Goal: Transaction & Acquisition: Purchase product/service

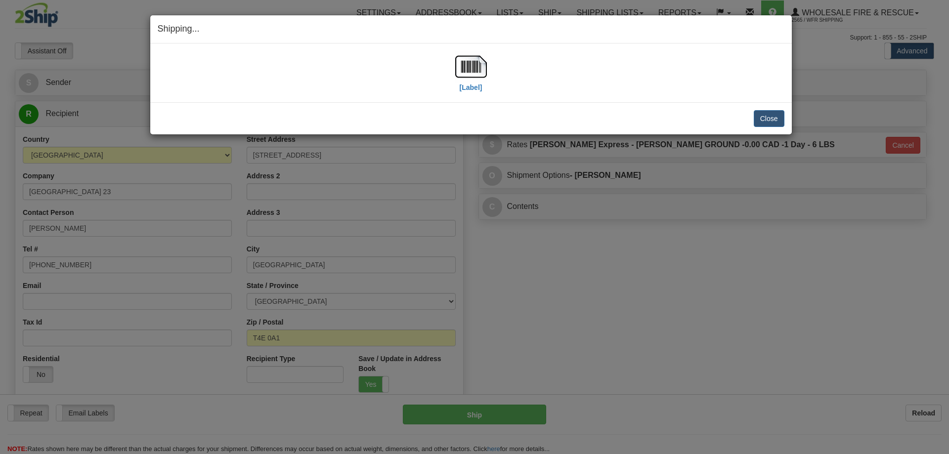
select select "2"
click at [770, 120] on button "Close" at bounding box center [769, 118] width 31 height 17
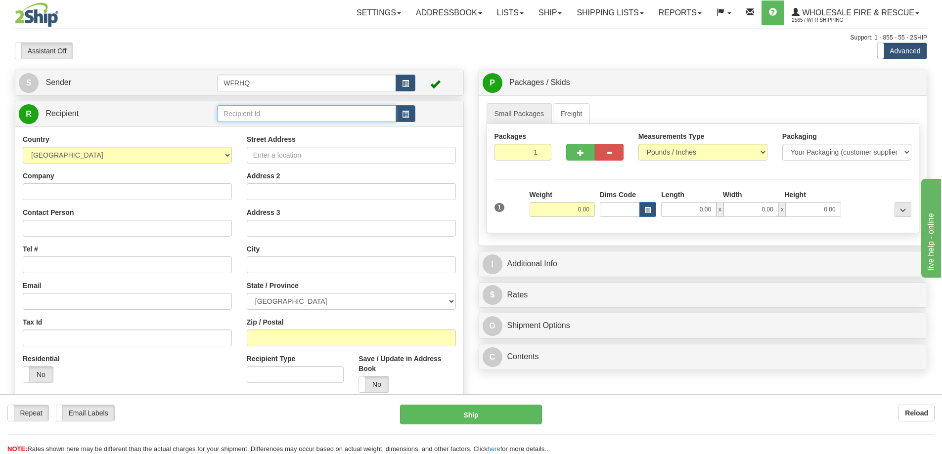
click at [270, 117] on input "text" at bounding box center [306, 113] width 179 height 17
type input "PASS2601"
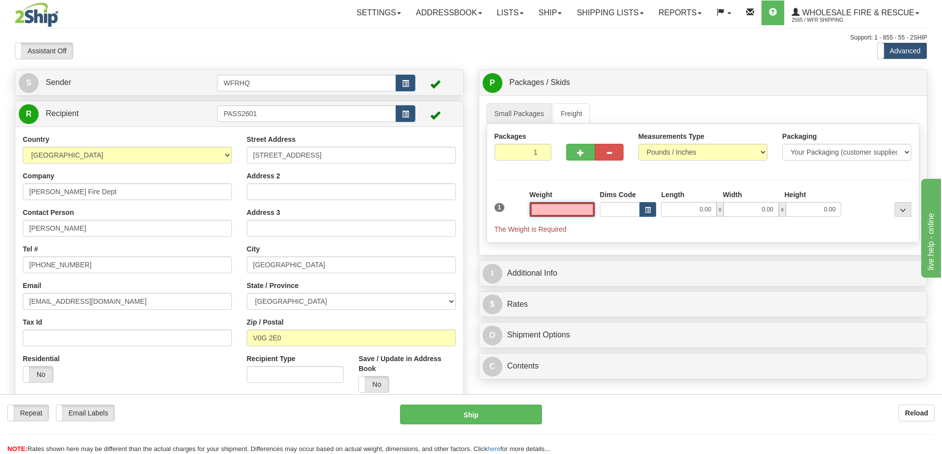
click at [544, 212] on input "text" at bounding box center [561, 209] width 65 height 15
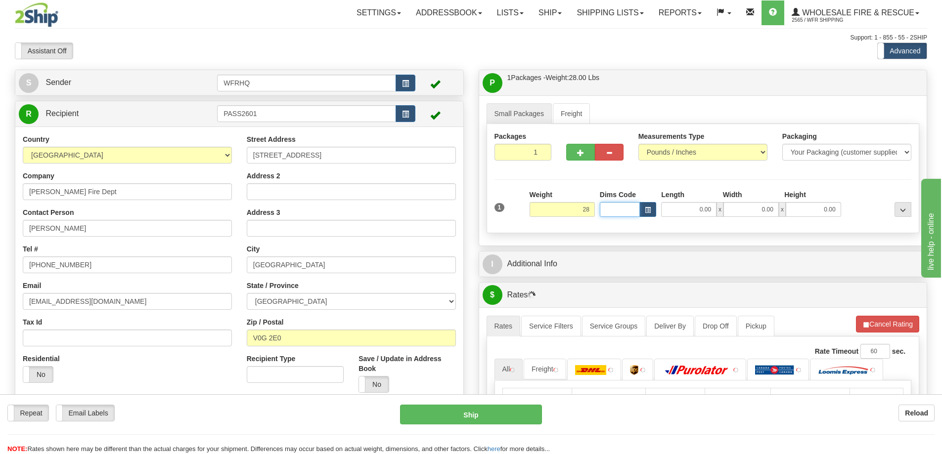
type input "28.00"
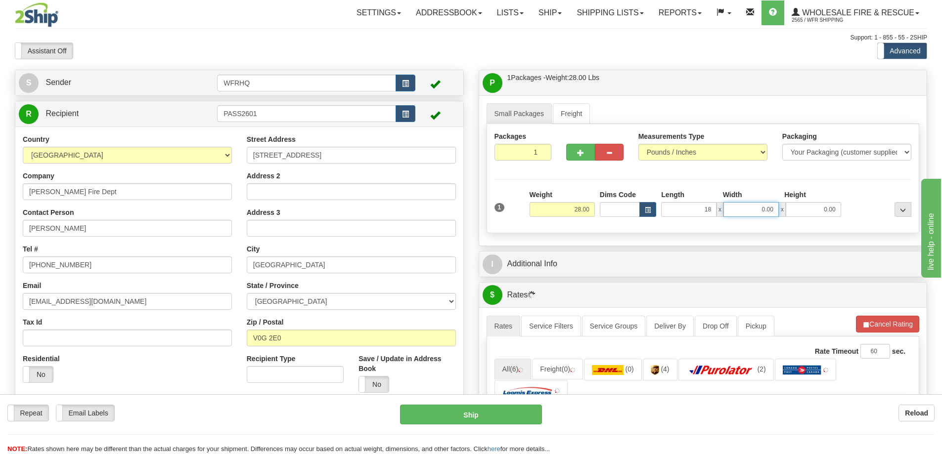
type input "18.00"
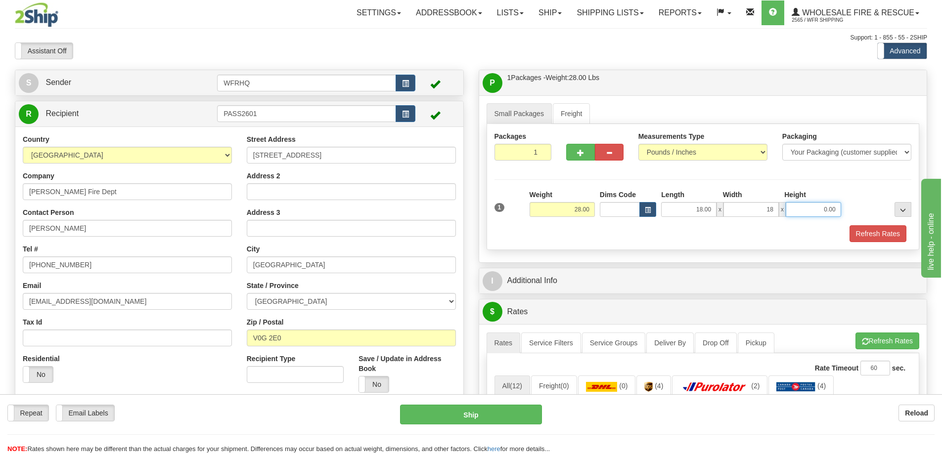
type input "18.00"
type input "6.00"
drag, startPoint x: 528, startPoint y: 154, endPoint x: 550, endPoint y: 152, distance: 21.8
click at [550, 152] on input "1" at bounding box center [522, 152] width 57 height 17
type input "5"
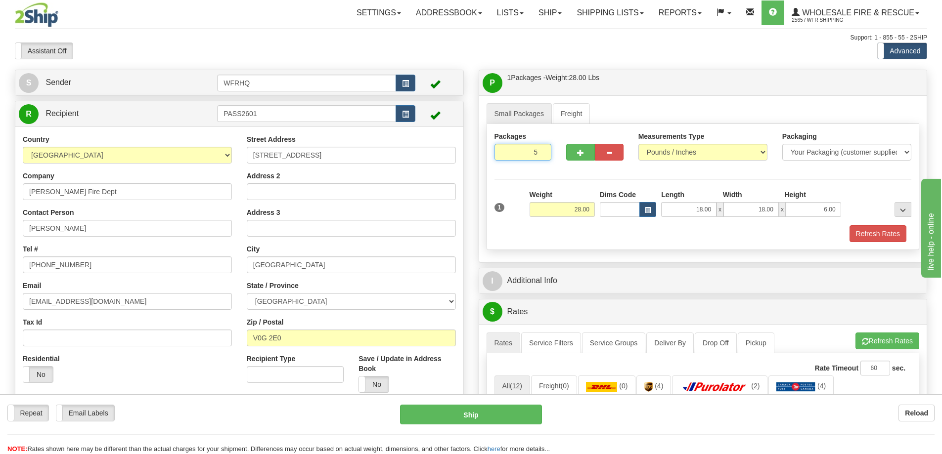
radio input "true"
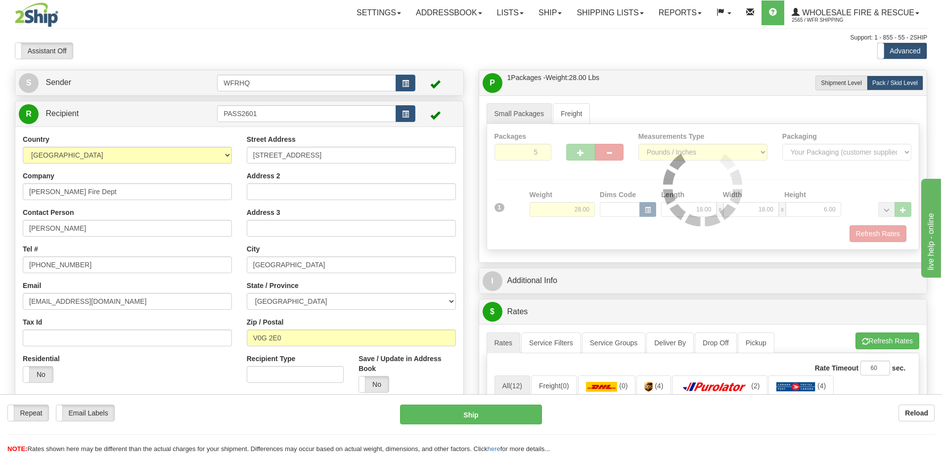
click at [541, 175] on div "Packages 5 1 Measurements Type" at bounding box center [702, 187] width 433 height 126
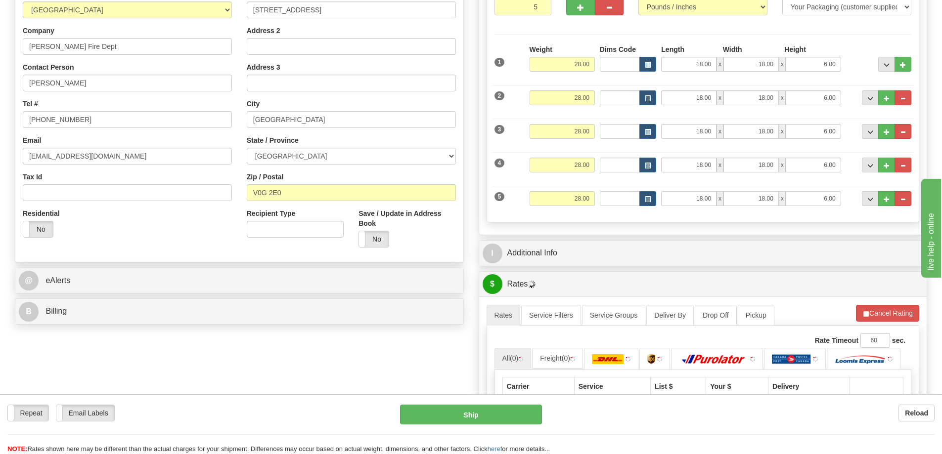
scroll to position [148, 0]
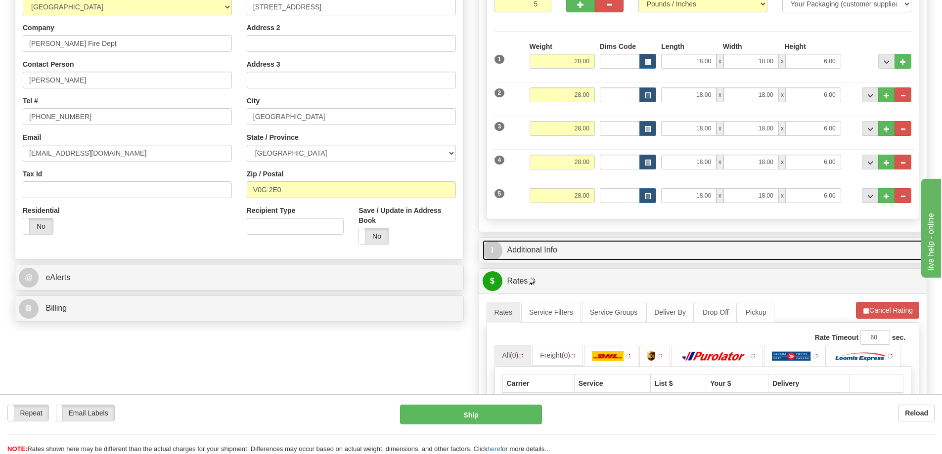
click at [569, 240] on link "I Additional Info" at bounding box center [702, 250] width 441 height 20
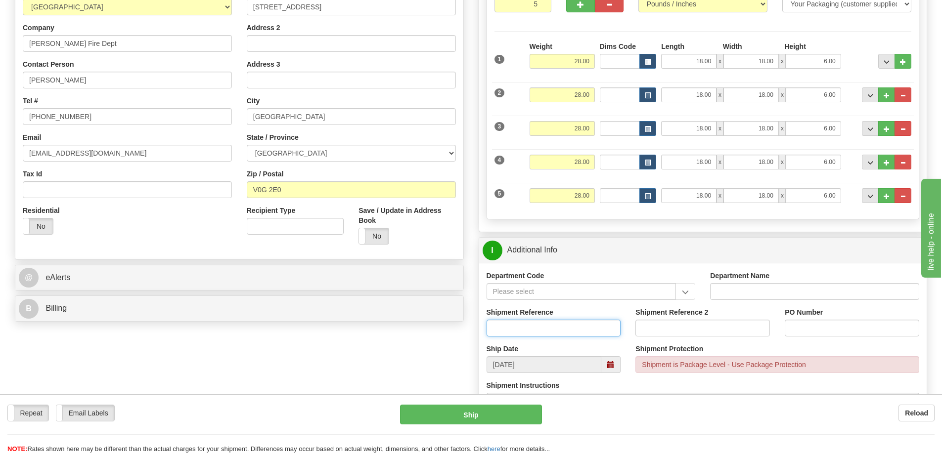
click at [545, 327] on input "Shipment Reference" at bounding box center [553, 328] width 134 height 17
type input "S46021-30872"
type input "Peter"
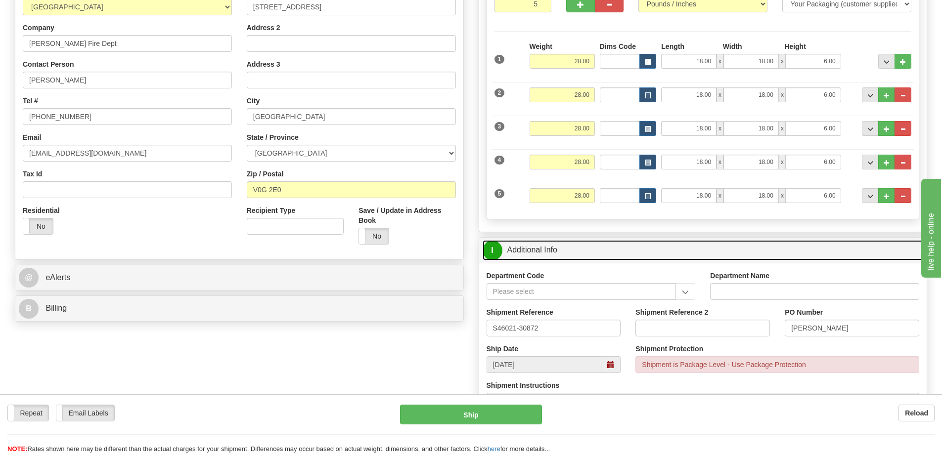
click at [669, 258] on link "I Additional Info" at bounding box center [702, 250] width 441 height 20
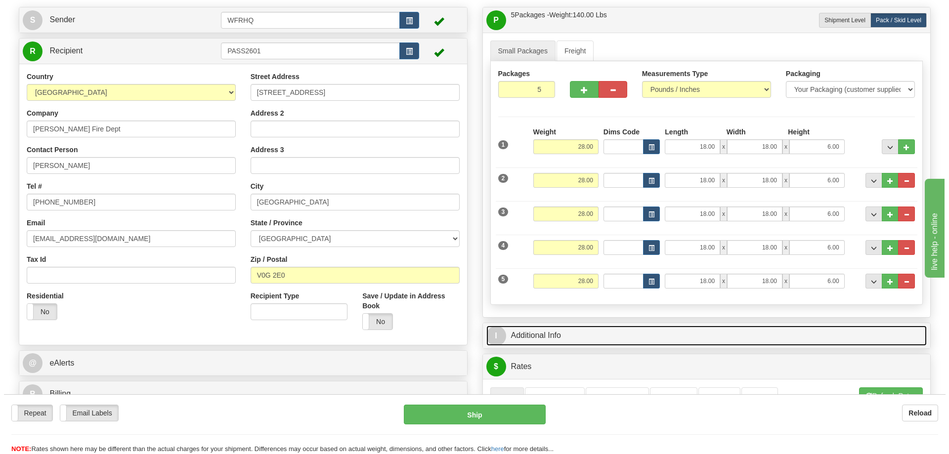
scroll to position [0, 0]
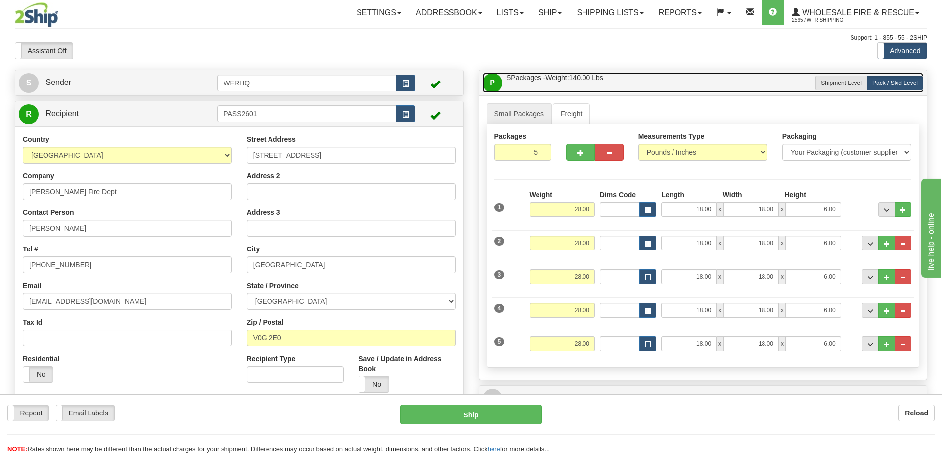
click at [681, 83] on link "P Packages / Skids 5 Packages - Weight: 140.00 Lbs 1 Skids - Weight: 0.00 Lbs" at bounding box center [702, 83] width 441 height 20
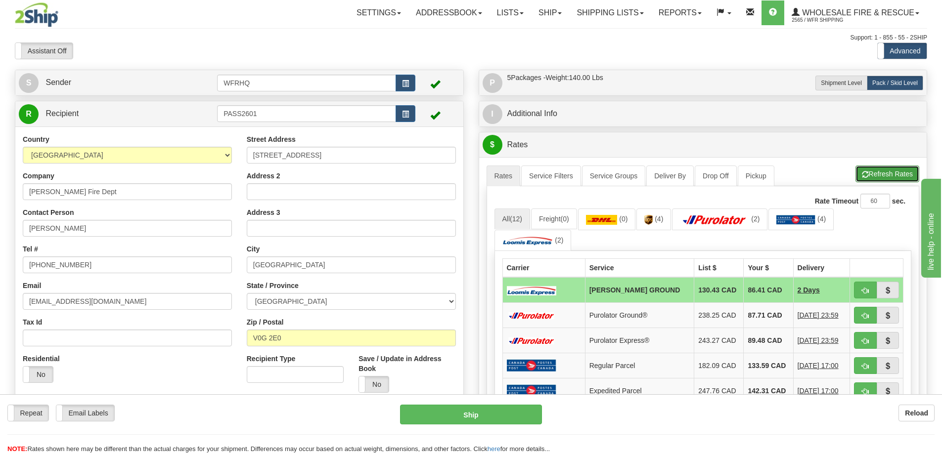
click at [904, 171] on button "Refresh Rates" at bounding box center [887, 174] width 64 height 17
click at [859, 285] on button "button" at bounding box center [865, 290] width 23 height 17
type input "260"
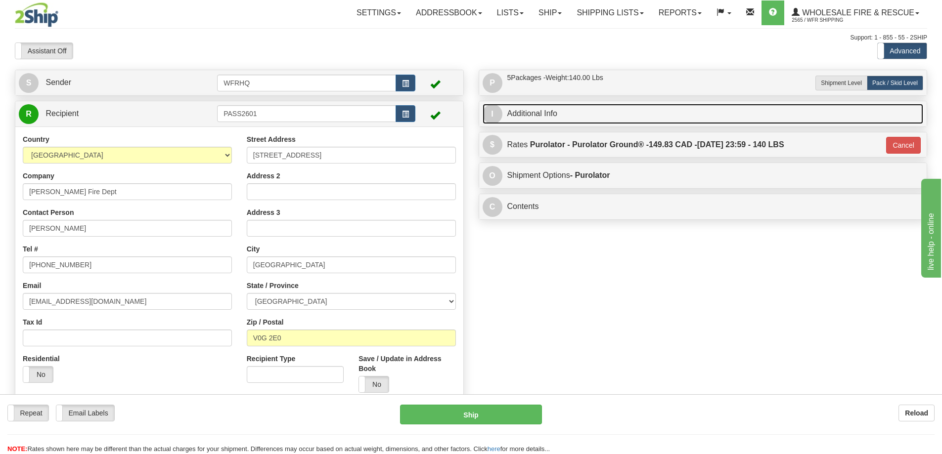
click at [599, 115] on link "I Additional Info" at bounding box center [702, 114] width 441 height 20
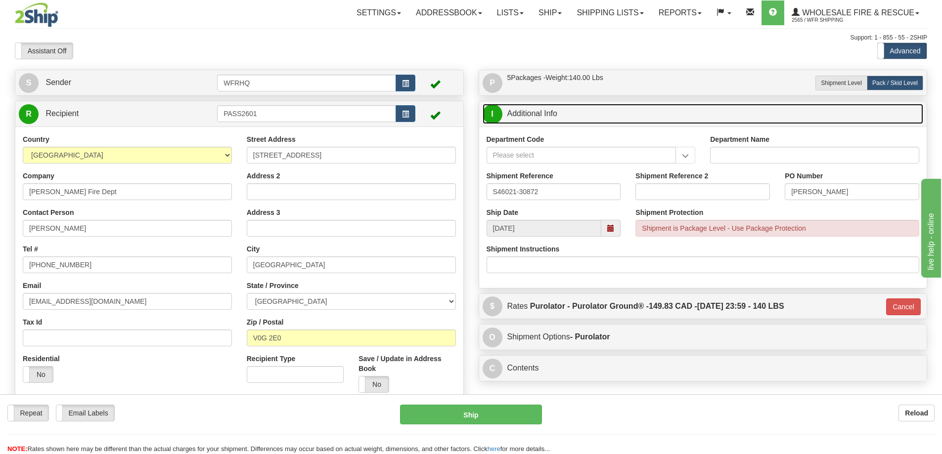
click at [599, 115] on link "I Additional Info" at bounding box center [702, 114] width 441 height 20
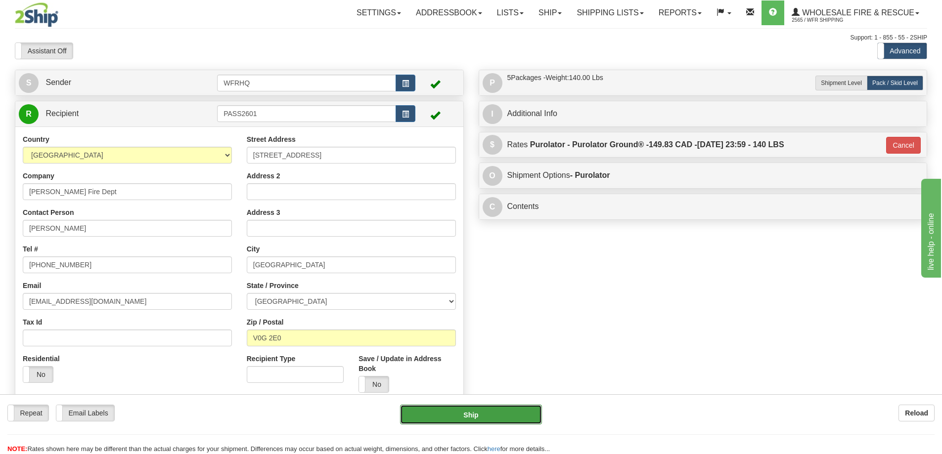
click at [506, 409] on button "Ship" at bounding box center [471, 415] width 142 height 20
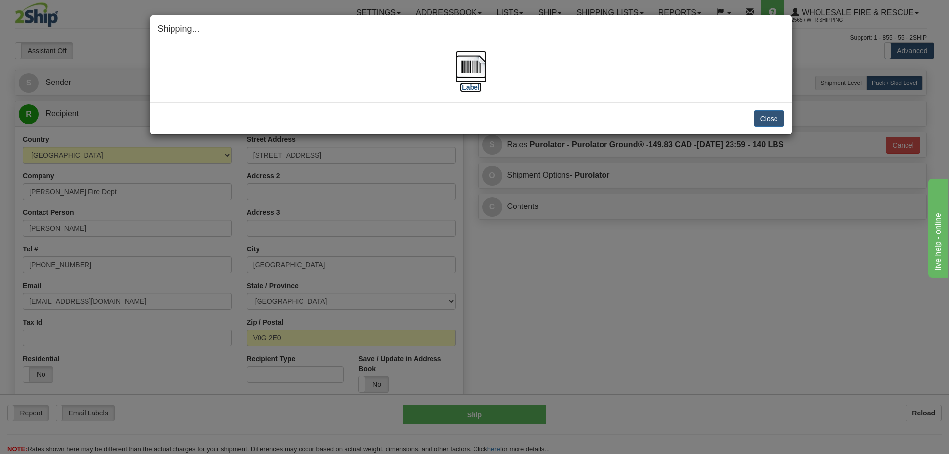
click at [472, 70] on img at bounding box center [471, 67] width 32 height 32
click at [762, 116] on button "Close" at bounding box center [769, 118] width 31 height 17
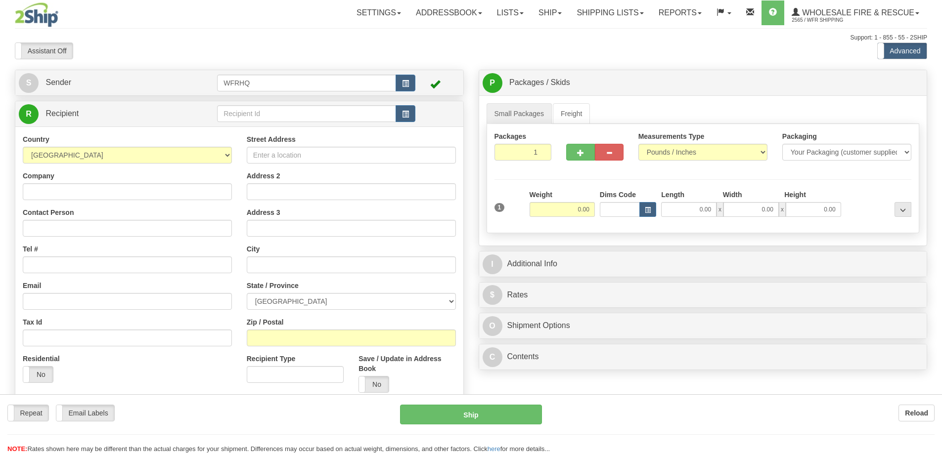
click at [587, 12] on div at bounding box center [471, 227] width 942 height 454
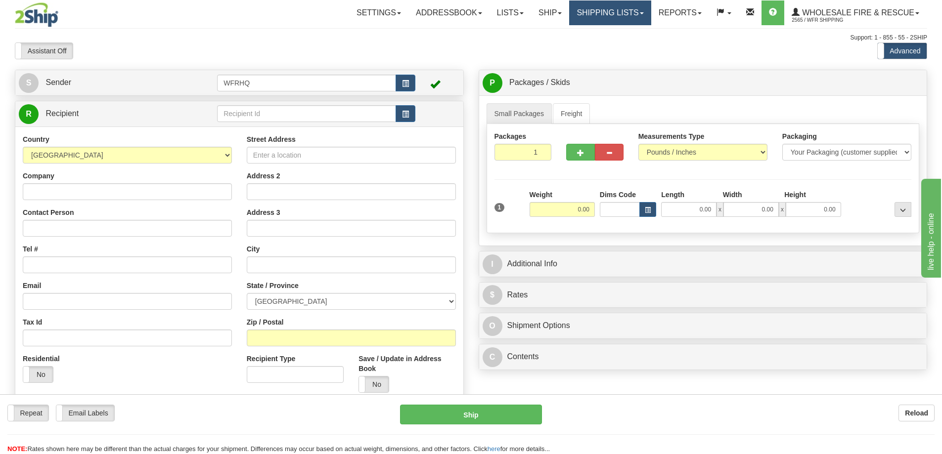
click at [587, 12] on link "Shipping lists" at bounding box center [610, 12] width 82 height 25
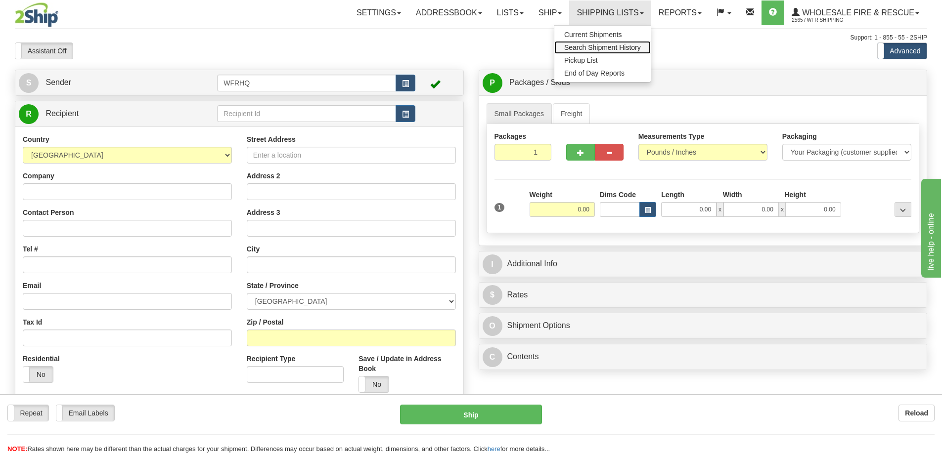
click at [584, 49] on span "Search Shipment History" at bounding box center [602, 47] width 77 height 8
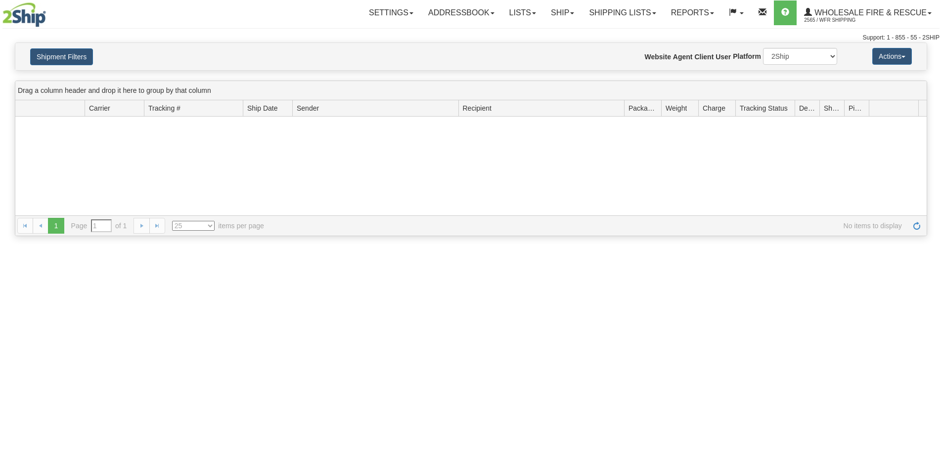
type input "From [DATE] To [DATE]"
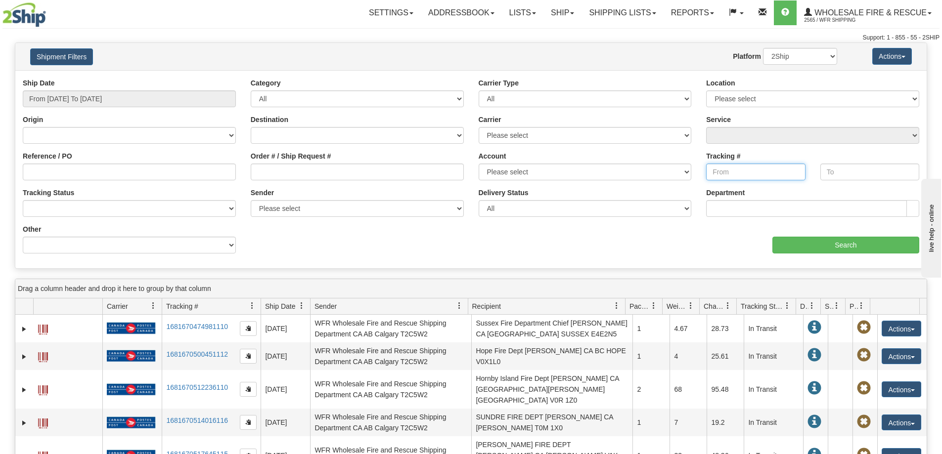
click at [738, 172] on input "Tracking #" at bounding box center [755, 172] width 99 height 17
paste input "1Z94X79W2092543499"
type input "1Z94X79W2092543499"
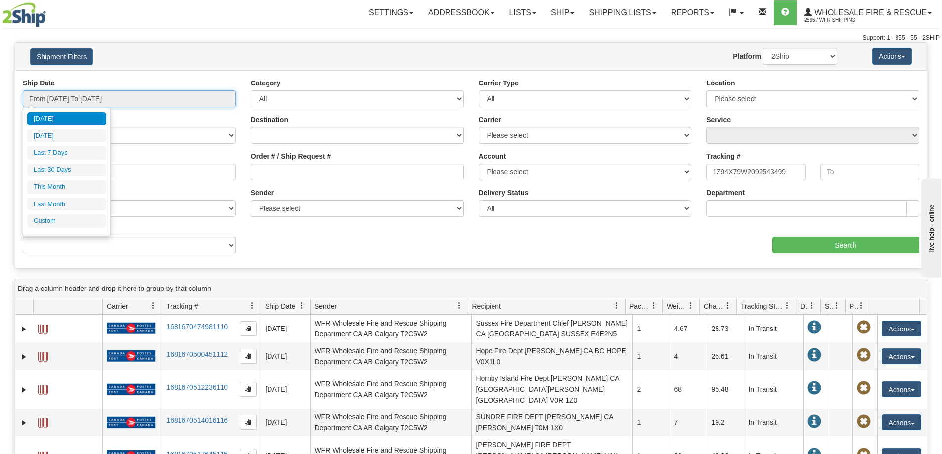
click at [168, 102] on input "From 09/10/2025 To 09/11/2025" at bounding box center [129, 98] width 213 height 17
click at [59, 149] on li "Last 7 Days" at bounding box center [66, 152] width 79 height 13
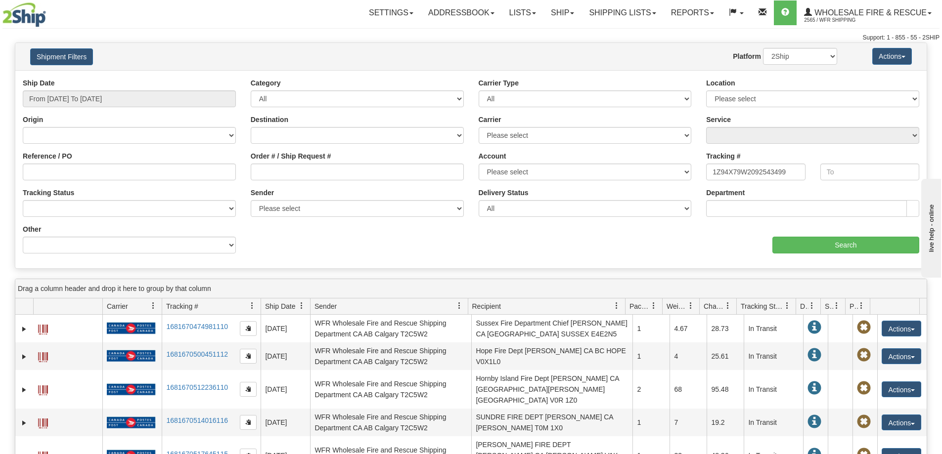
type input "From 09/05/2025 To 09/11/2025"
click at [843, 246] on input "Search" at bounding box center [845, 245] width 147 height 17
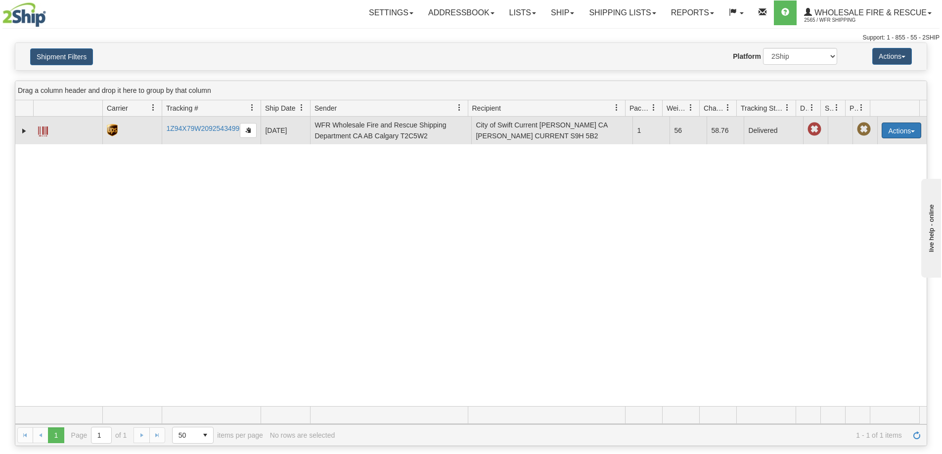
click at [901, 131] on button "Actions" at bounding box center [901, 131] width 40 height 16
click at [872, 163] on link "Return" at bounding box center [880, 161] width 79 height 13
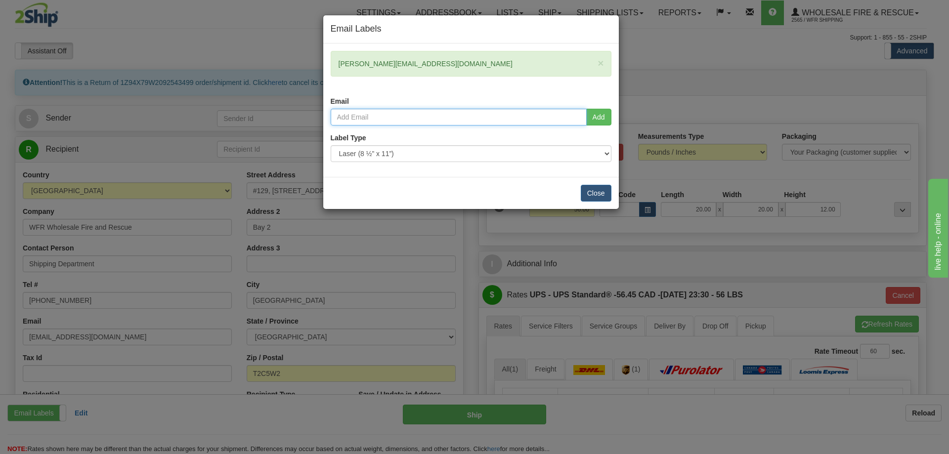
click at [372, 115] on input "email" at bounding box center [459, 117] width 256 height 17
click at [384, 120] on input "email" at bounding box center [459, 117] width 256 height 17
drag, startPoint x: 420, startPoint y: 60, endPoint x: 309, endPoint y: 55, distance: 110.3
click at [309, 55] on div "Email Labels × r.hunter@swiftcurrent.ca Email Add Label Type" at bounding box center [474, 227] width 949 height 454
copy div "r.hunter@swiftcurrent.ca"
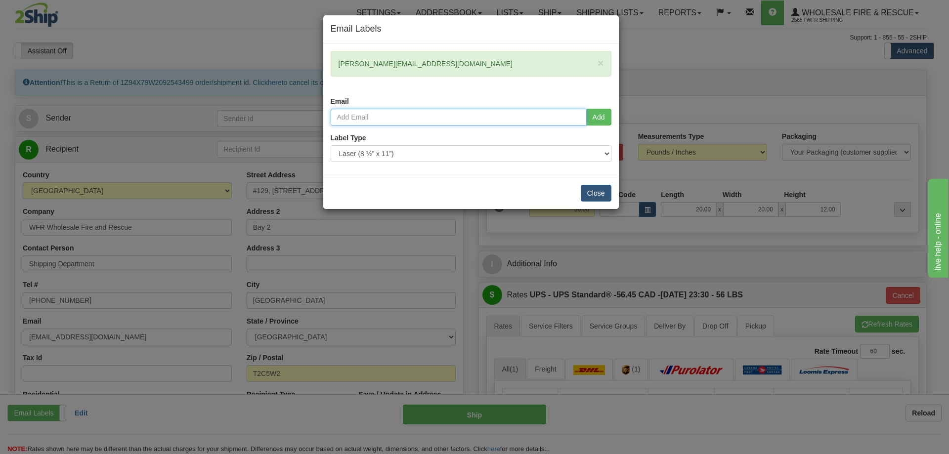
click at [394, 120] on input "email" at bounding box center [459, 117] width 256 height 17
paste input "j.green@swiftcurrent.ca"
type input "j.green@swiftcurrent.ca"
click at [424, 140] on div "Label Type Use Default Laser (8 ½” x 11”) Thermal (4” x 6”) Packing Slip (8 ½” …" at bounding box center [471, 147] width 281 height 29
click at [600, 121] on button "Add" at bounding box center [598, 117] width 25 height 17
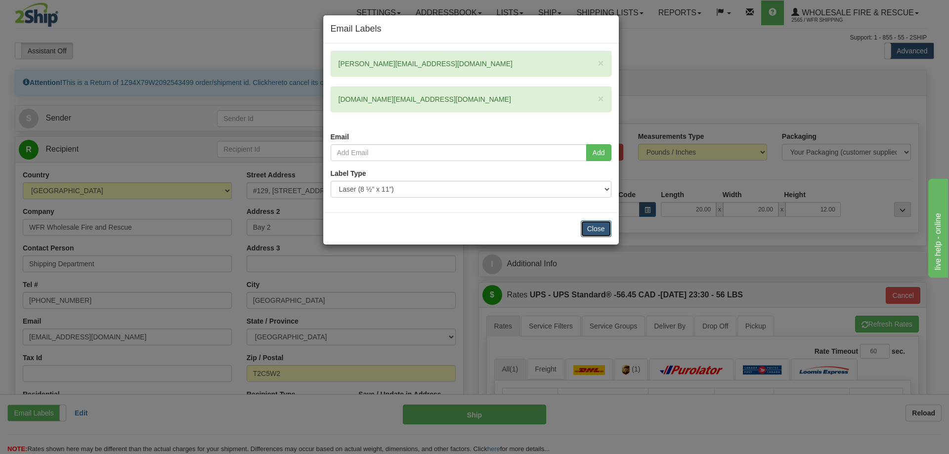
click at [592, 226] on button "Close" at bounding box center [596, 228] width 31 height 17
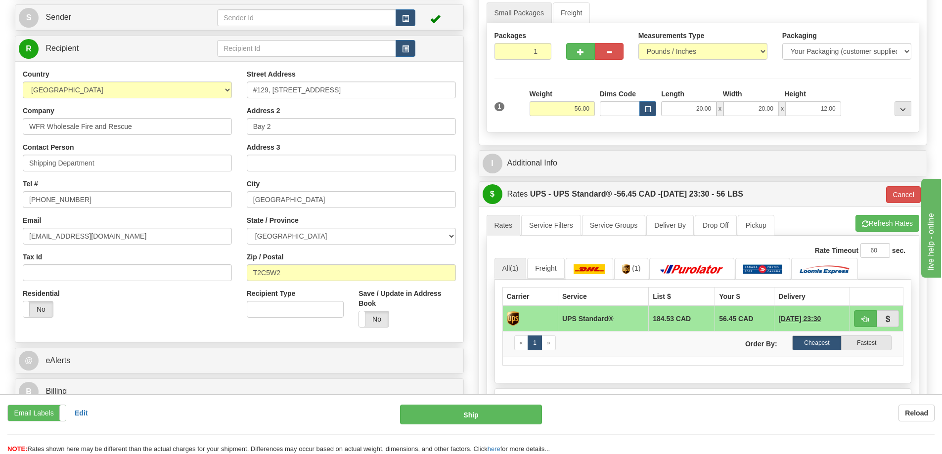
scroll to position [99, 0]
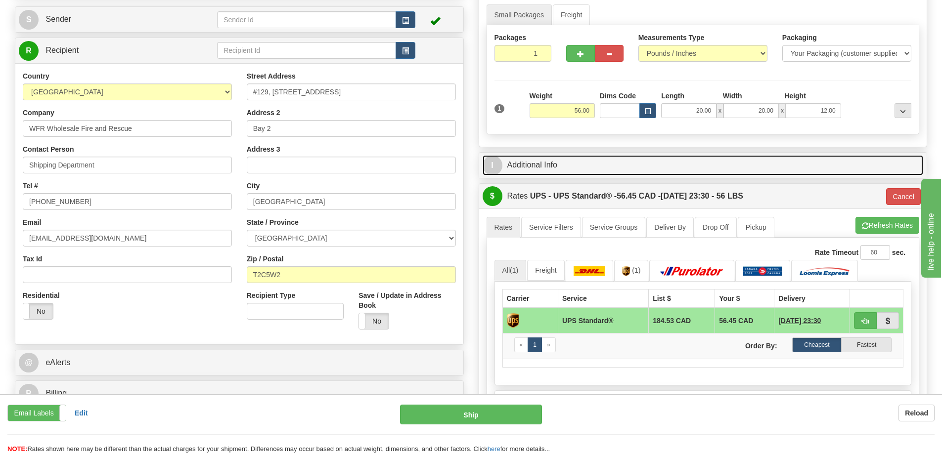
click at [604, 163] on link "I Additional Info" at bounding box center [702, 165] width 441 height 20
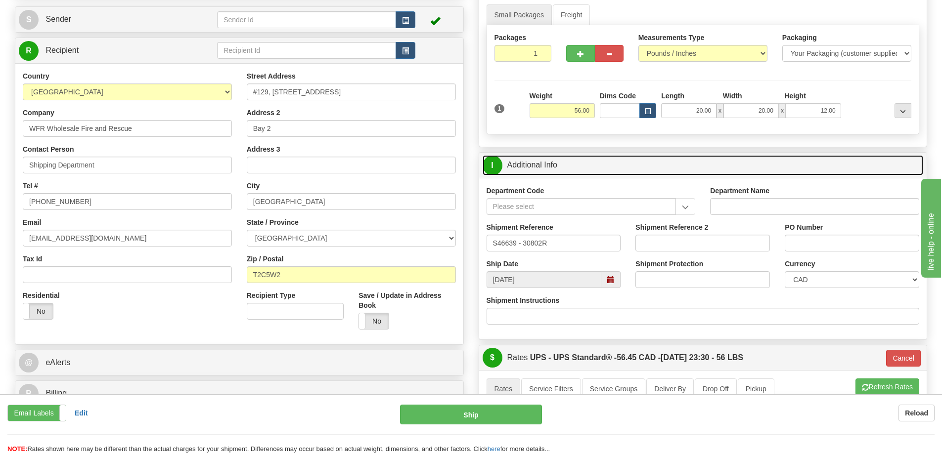
click at [604, 163] on link "I Additional Info" at bounding box center [702, 165] width 441 height 20
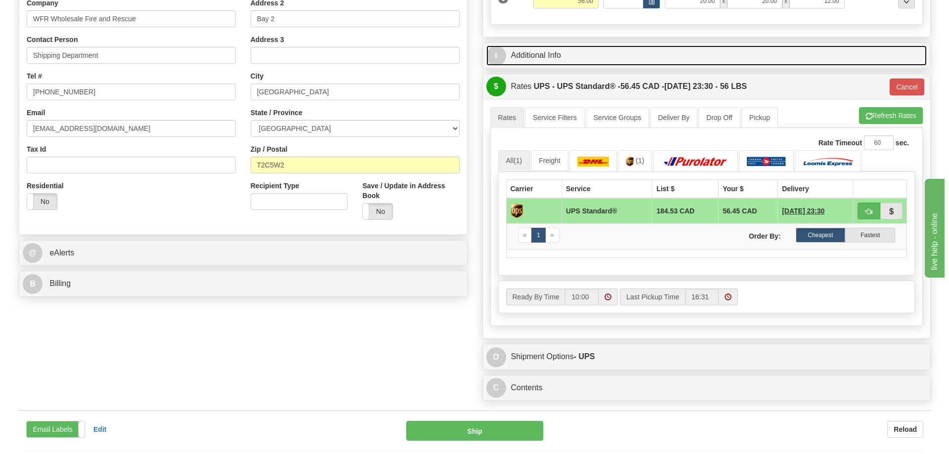
scroll to position [198, 0]
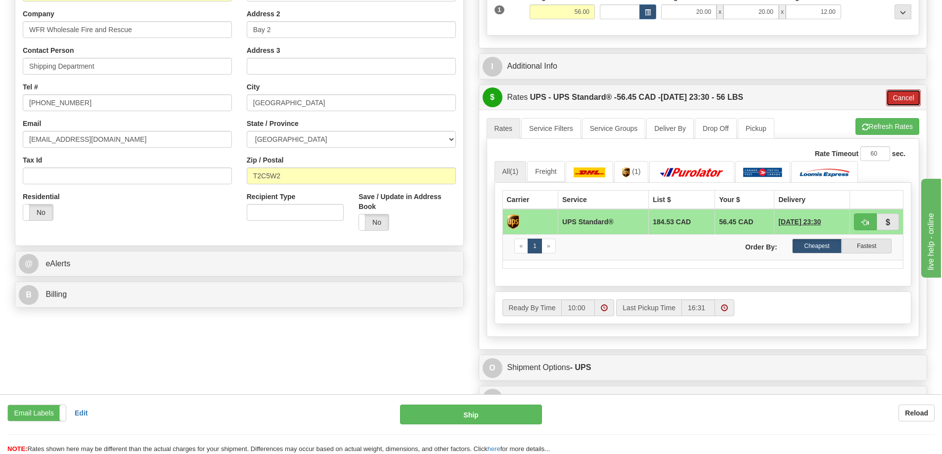
click at [898, 99] on button "Cancel" at bounding box center [903, 97] width 35 height 17
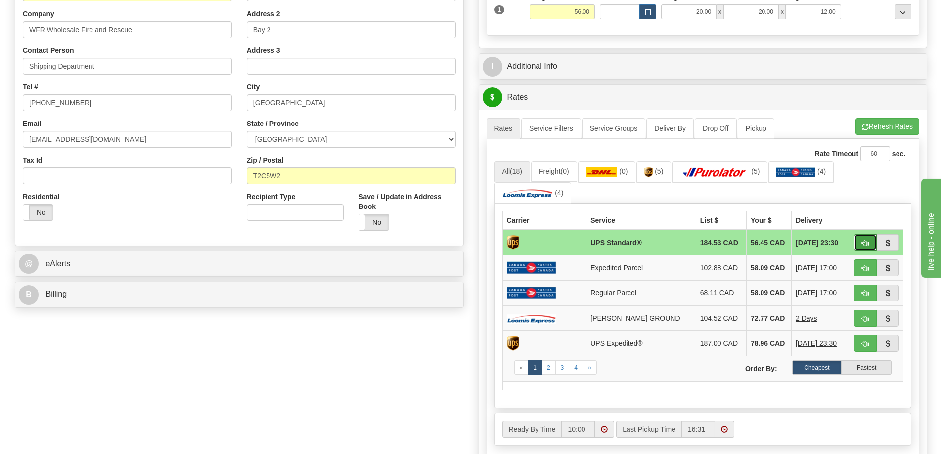
click at [870, 248] on button "button" at bounding box center [865, 242] width 23 height 17
type input "11"
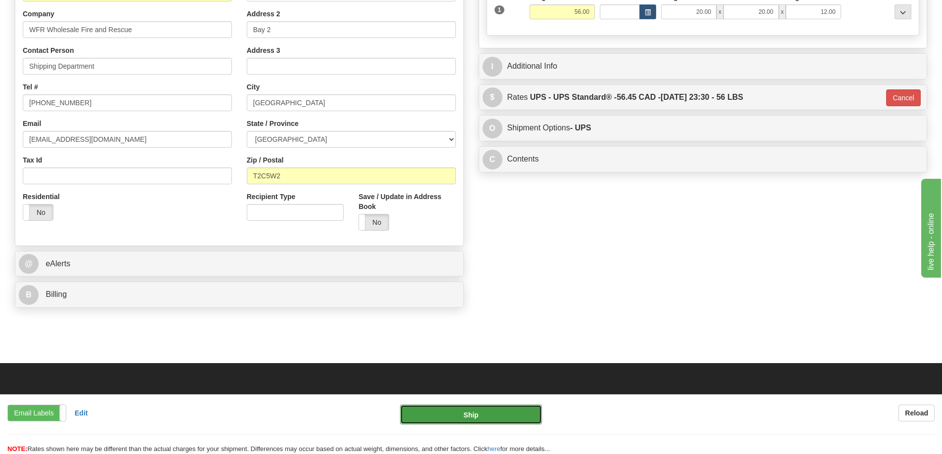
click at [456, 414] on button "Ship" at bounding box center [471, 415] width 142 height 20
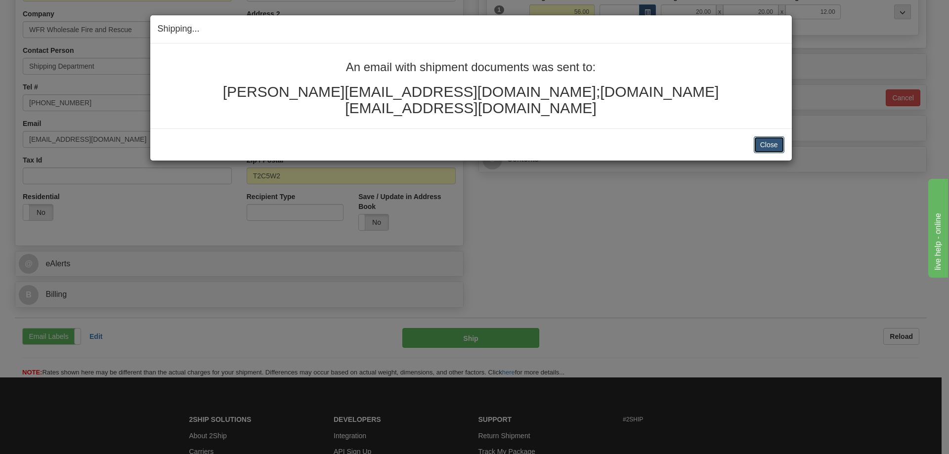
click at [774, 136] on button "Close" at bounding box center [769, 144] width 31 height 17
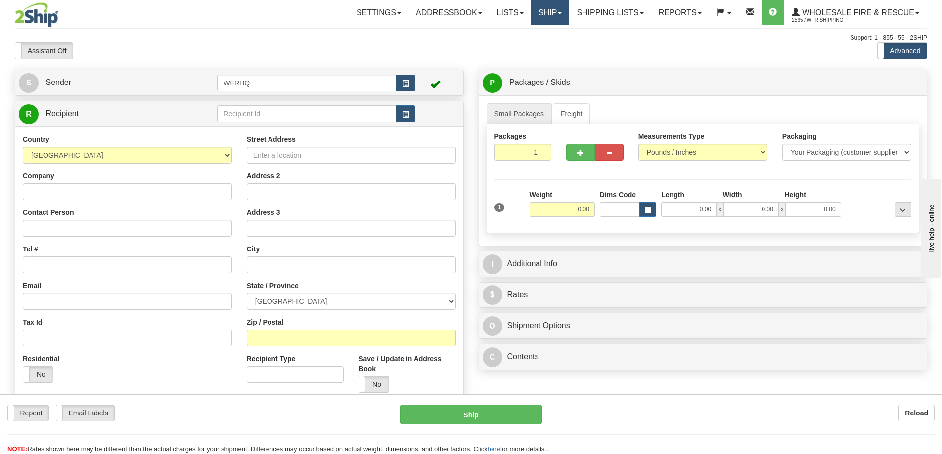
click at [558, 17] on link "Ship" at bounding box center [550, 12] width 38 height 25
click at [613, 18] on link "Shipping lists" at bounding box center [610, 12] width 82 height 25
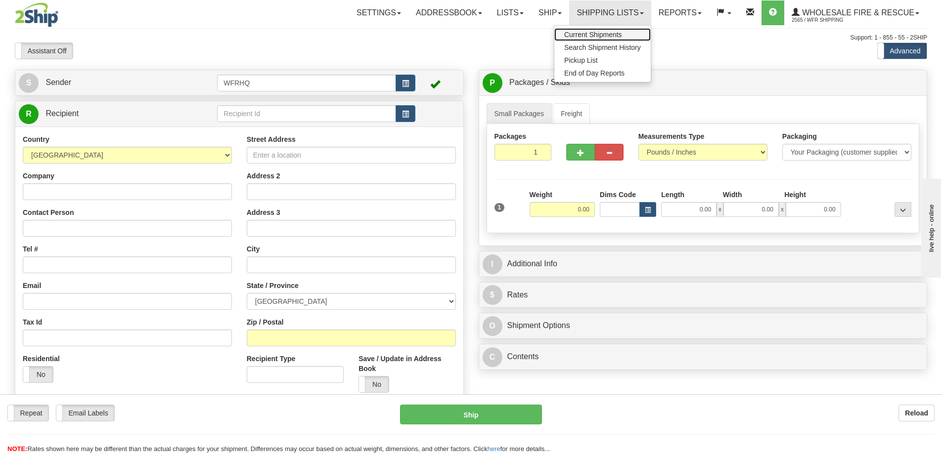
click at [603, 40] on link "Current Shipments" at bounding box center [602, 34] width 96 height 13
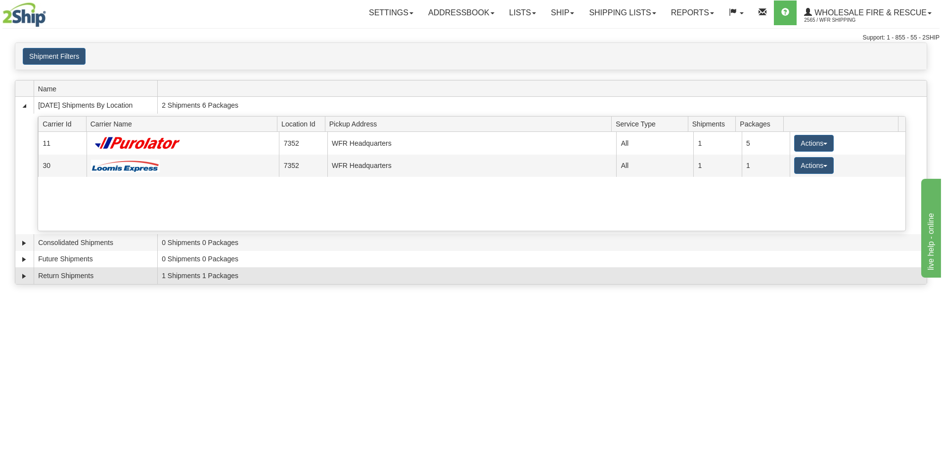
click at [193, 278] on td "1 Shipments 1 Packages" at bounding box center [541, 275] width 769 height 17
click at [23, 274] on link "Expand" at bounding box center [24, 276] width 10 height 10
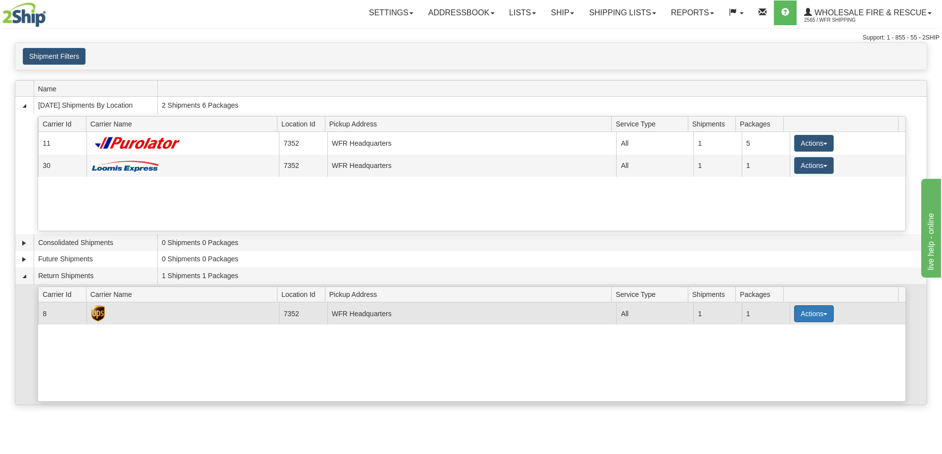
click at [823, 314] on span "button" at bounding box center [825, 314] width 4 height 2
click at [782, 336] on span "Details" at bounding box center [777, 332] width 27 height 7
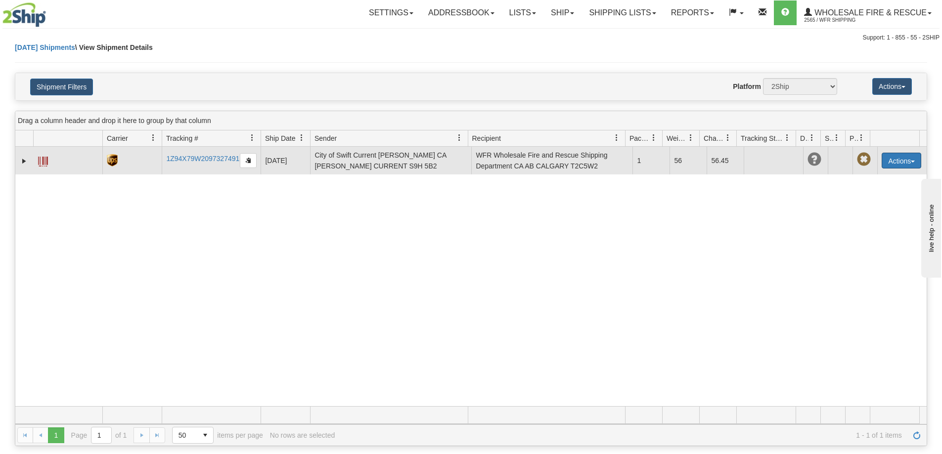
click at [902, 163] on button "Actions" at bounding box center [901, 161] width 40 height 16
click at [47, 164] on span at bounding box center [43, 162] width 10 height 10
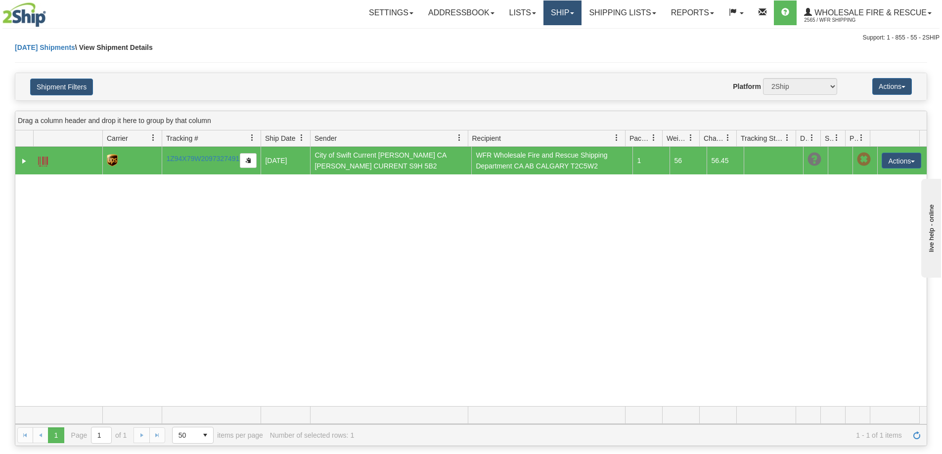
click at [547, 13] on link "Ship" at bounding box center [562, 12] width 38 height 25
click at [549, 32] on link "Ship Screen" at bounding box center [542, 34] width 78 height 13
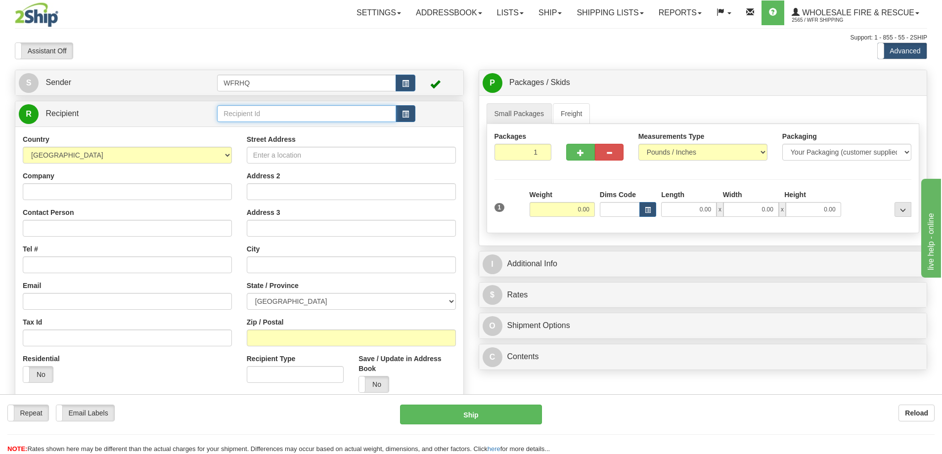
click at [272, 109] on input "text" at bounding box center [306, 113] width 179 height 17
click at [257, 113] on input "text" at bounding box center [306, 113] width 179 height 17
type input "GRAN8111"
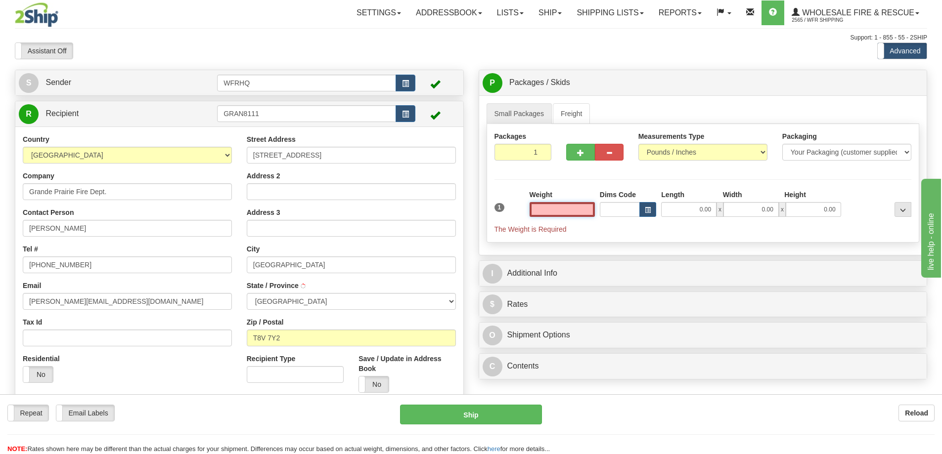
type input "GRANDE PRAIRIE"
type input "0.00"
click at [468, 7] on link "Addressbook" at bounding box center [448, 12] width 81 height 25
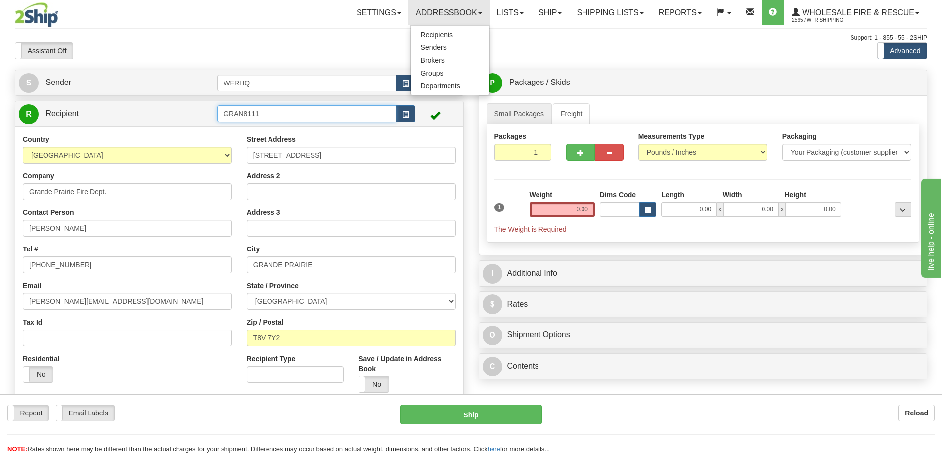
click at [283, 115] on input "GRAN8111" at bounding box center [306, 113] width 179 height 17
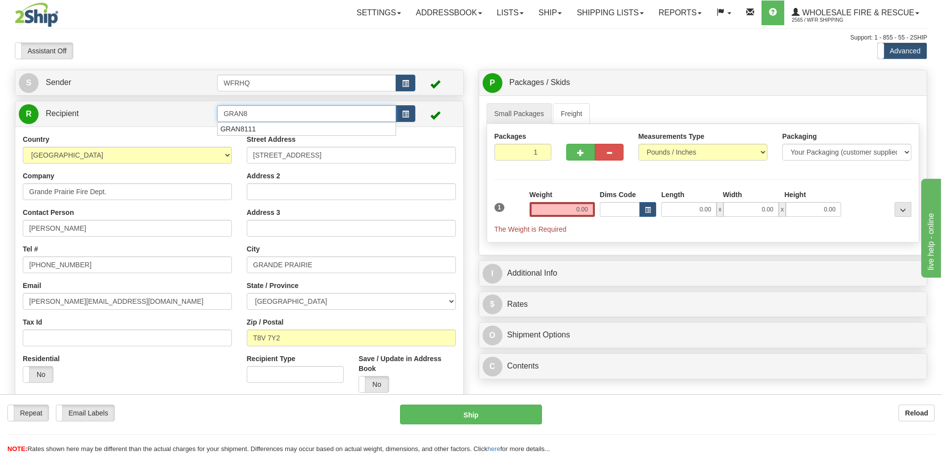
click at [306, 129] on div "GRAN8111" at bounding box center [304, 129] width 169 height 10
type input "GRAN8111"
type input "GRANDE PRAIRIE"
click at [563, 210] on input "text" at bounding box center [561, 209] width 65 height 15
type input "1.00"
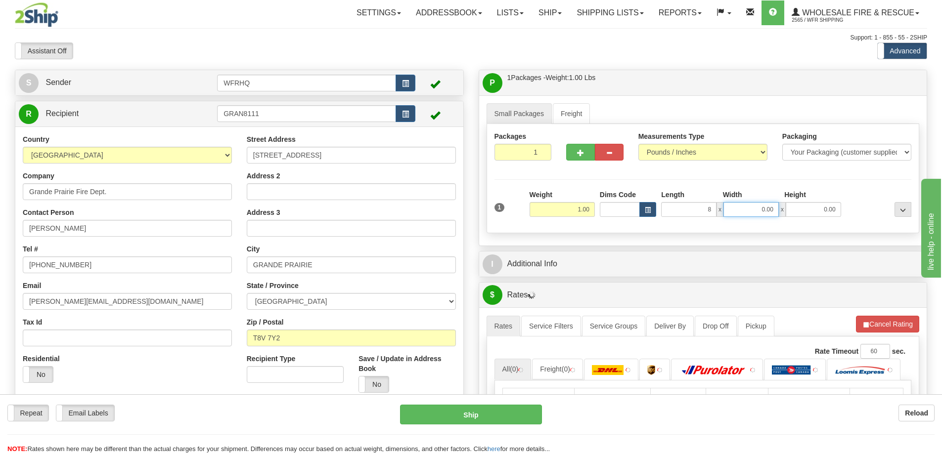
type input "8.00"
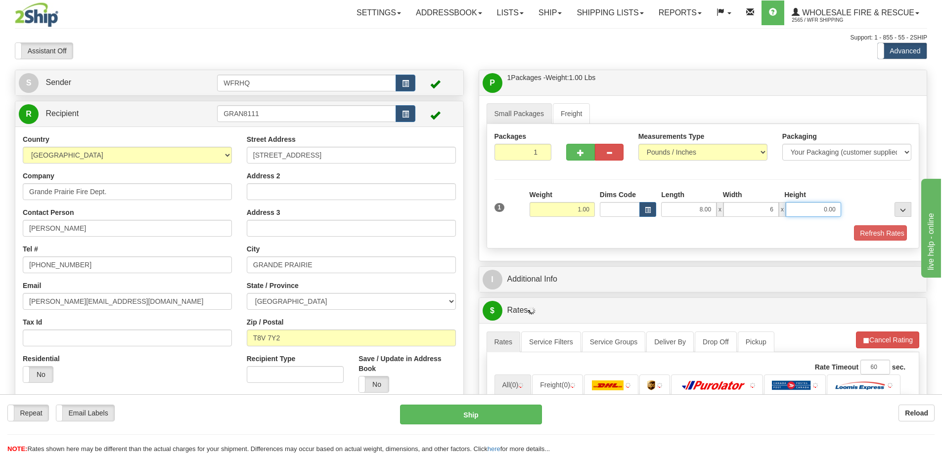
type input "6.00"
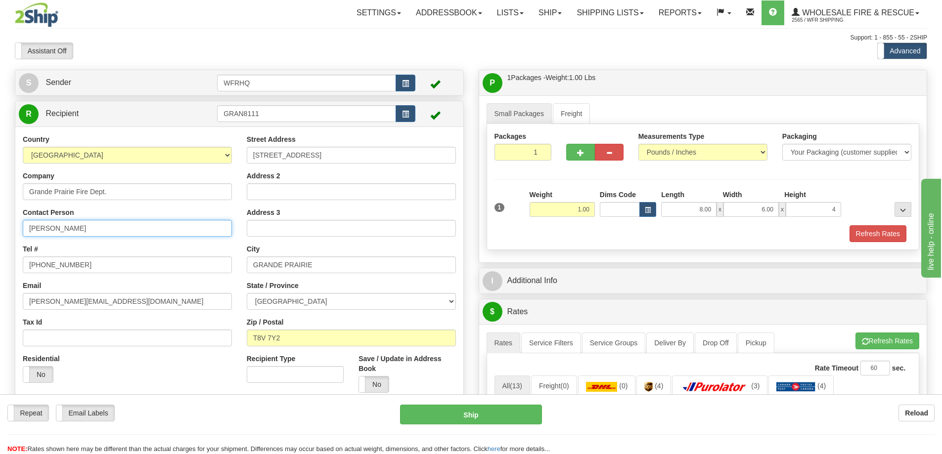
type input "4.00"
drag, startPoint x: 122, startPoint y: 232, endPoint x: -239, endPoint y: 230, distance: 360.3
click at [0, 230] on html "Training Course Close Toggle navigation Settings Shipping Preferences New Sende…" at bounding box center [471, 227] width 942 height 454
type input "Kris Adams"
click at [88, 262] on input "780-830-7441" at bounding box center [127, 265] width 209 height 17
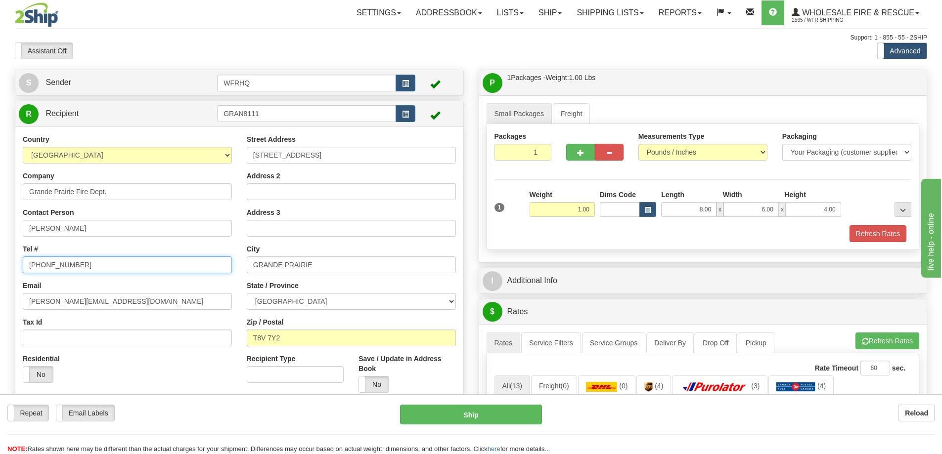
drag, startPoint x: 53, startPoint y: 261, endPoint x: -136, endPoint y: 265, distance: 189.3
click at [0, 265] on html "Training Course Close Toggle navigation Settings Shipping Preferences New Sende…" at bounding box center [471, 227] width 942 height 454
type input "780-518-6184"
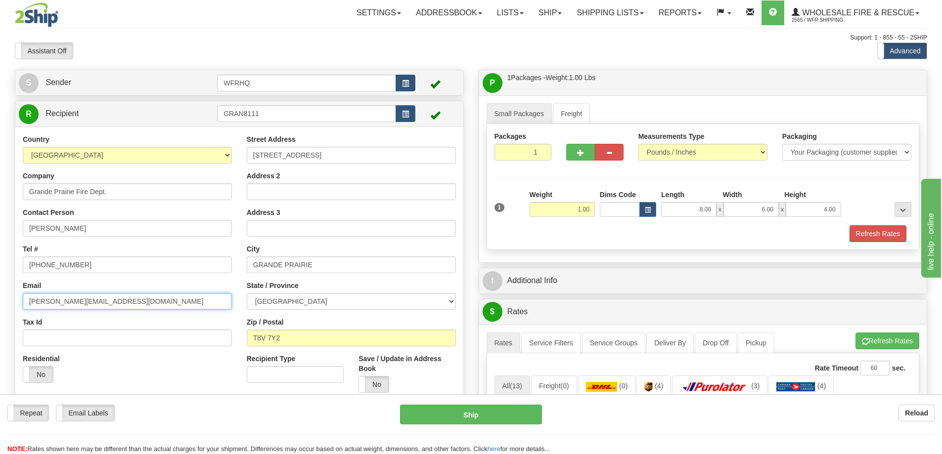
click at [114, 301] on input "manderson@cityofgp.com" at bounding box center [127, 301] width 209 height 17
drag, startPoint x: 133, startPoint y: 303, endPoint x: -153, endPoint y: 294, distance: 286.3
click at [0, 294] on html "Training Course Close Toggle navigation Settings Shipping Preferences New Sende…" at bounding box center [471, 227] width 942 height 454
paste input "gpfdlogistics"
type input "gpfdlogistics@cityofgp.com"
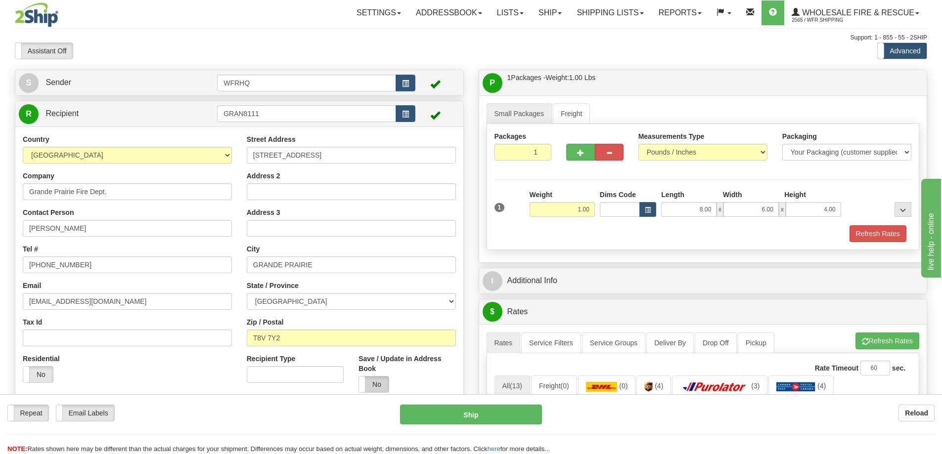
click at [385, 386] on label "No" at bounding box center [374, 385] width 30 height 16
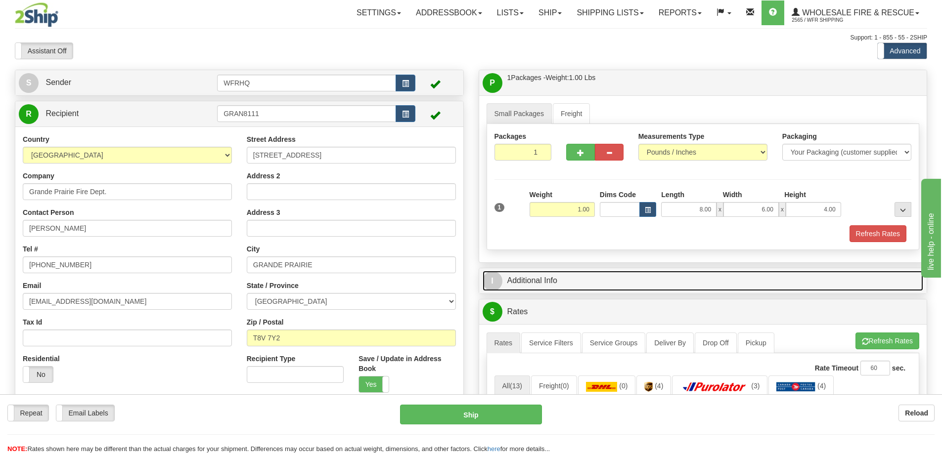
click at [569, 276] on link "I Additional Info" at bounding box center [702, 281] width 441 height 20
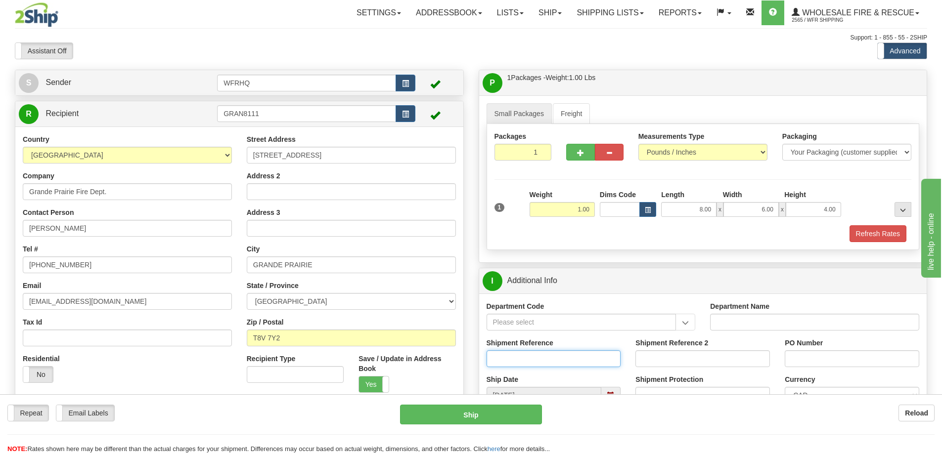
click at [533, 361] on input "Shipment Reference" at bounding box center [553, 358] width 134 height 17
type input "S46764-30919"
type input "CGP1023095"
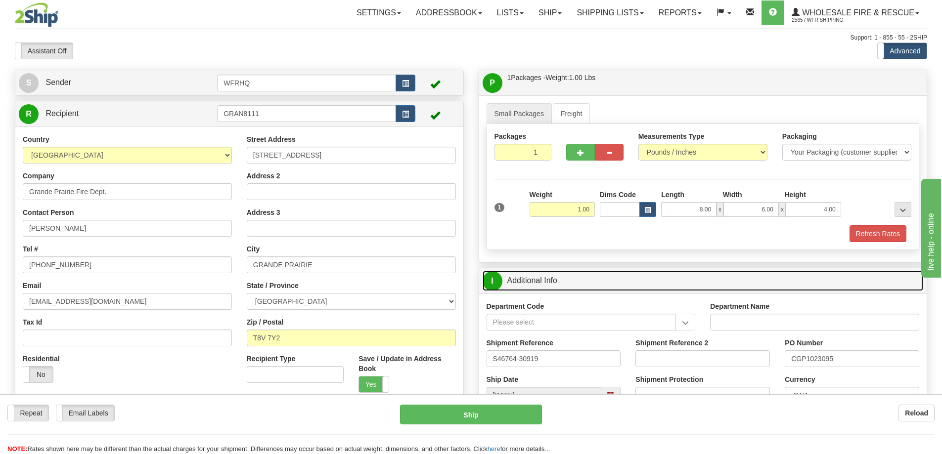
click at [695, 282] on link "I Additional Info" at bounding box center [702, 281] width 441 height 20
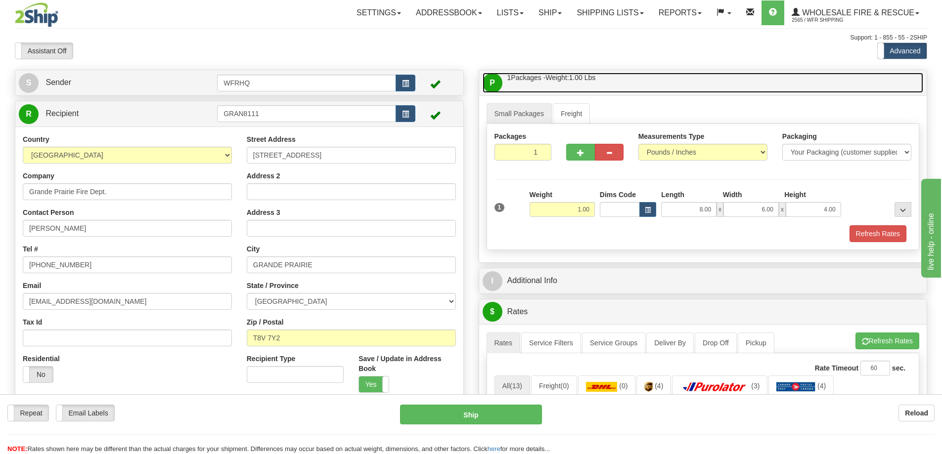
click at [691, 83] on link "P Packages / Skids 1 Packages - Weight: 1.00 Lbs 1 Skids - Weight: NaN Lbs" at bounding box center [702, 83] width 441 height 20
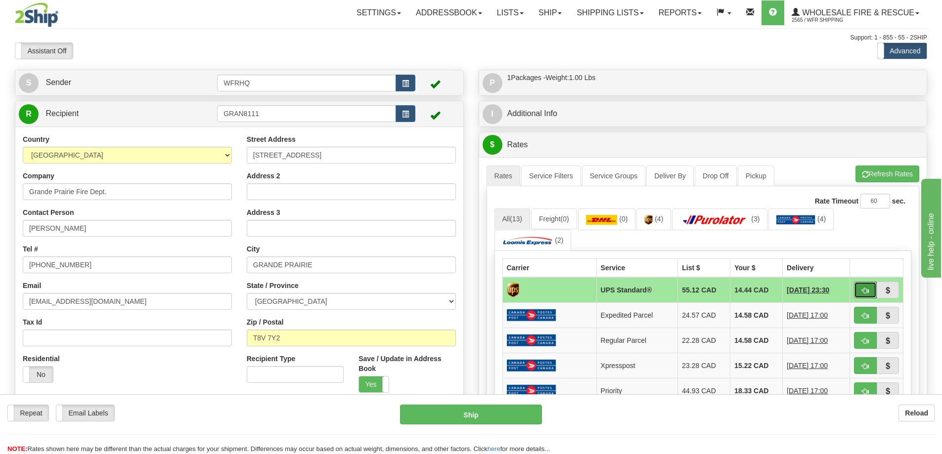
click at [866, 288] on span "button" at bounding box center [864, 291] width 7 height 6
type input "11"
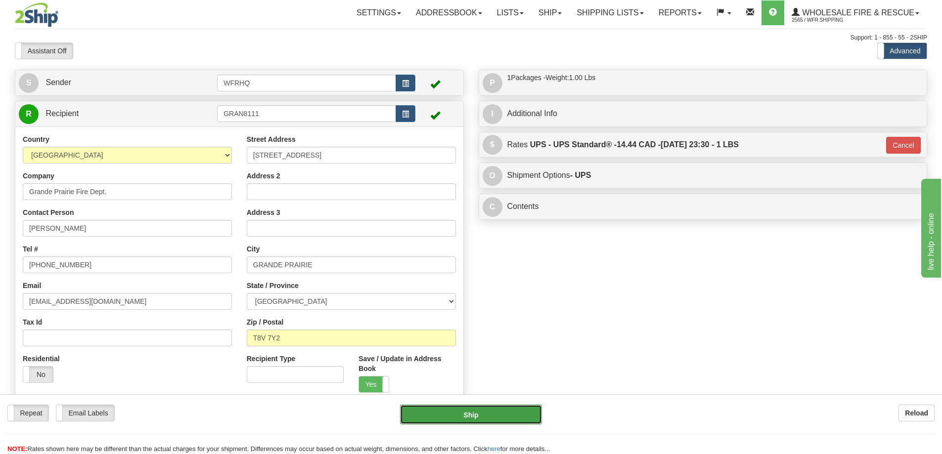
click at [477, 414] on button "Ship" at bounding box center [471, 415] width 142 height 20
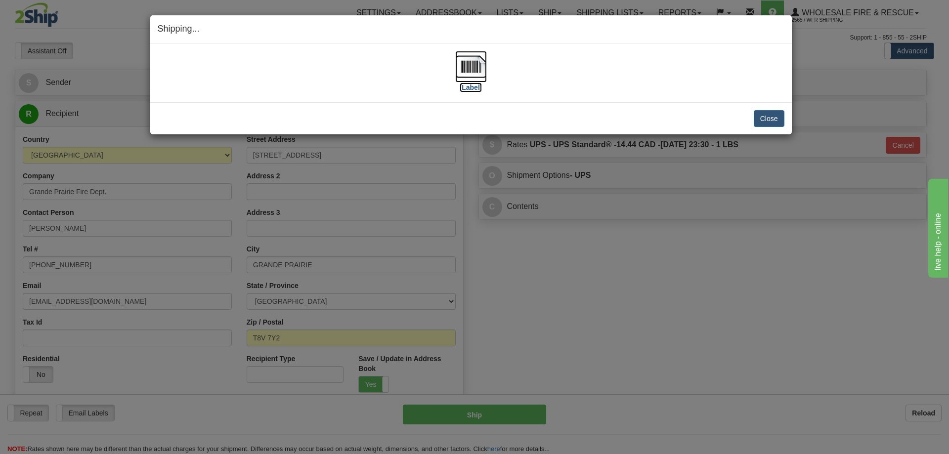
click at [482, 71] on img at bounding box center [471, 67] width 32 height 32
click at [764, 114] on button "Close" at bounding box center [769, 118] width 31 height 17
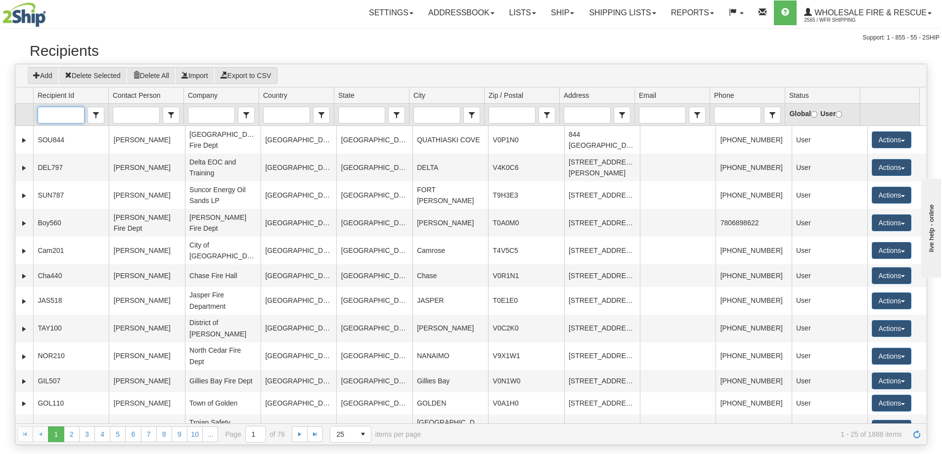
click at [71, 116] on input "Recipient Id" at bounding box center [60, 115] width 45 height 16
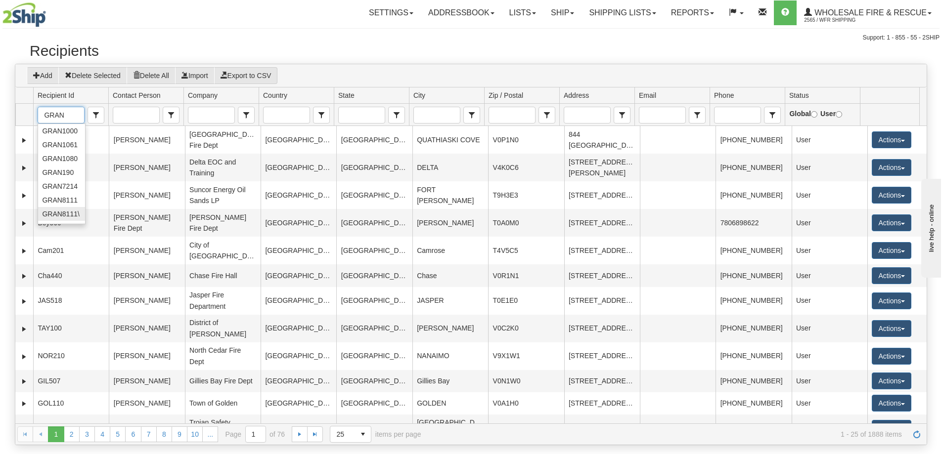
click at [66, 215] on span "GRAN8111\" at bounding box center [60, 214] width 37 height 10
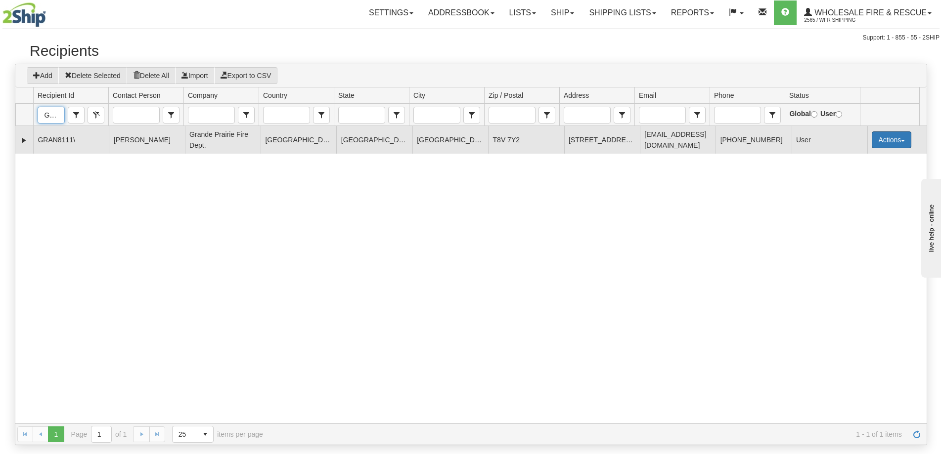
type input "GRAN8111\"
click at [899, 143] on button "Actions" at bounding box center [891, 139] width 40 height 17
click at [855, 199] on link "Delete" at bounding box center [870, 197] width 79 height 13
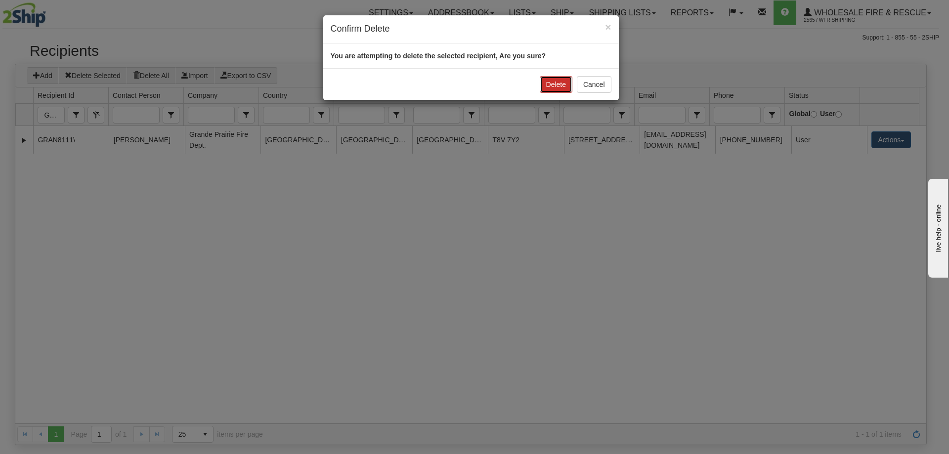
click at [551, 83] on button "Delete" at bounding box center [556, 84] width 33 height 17
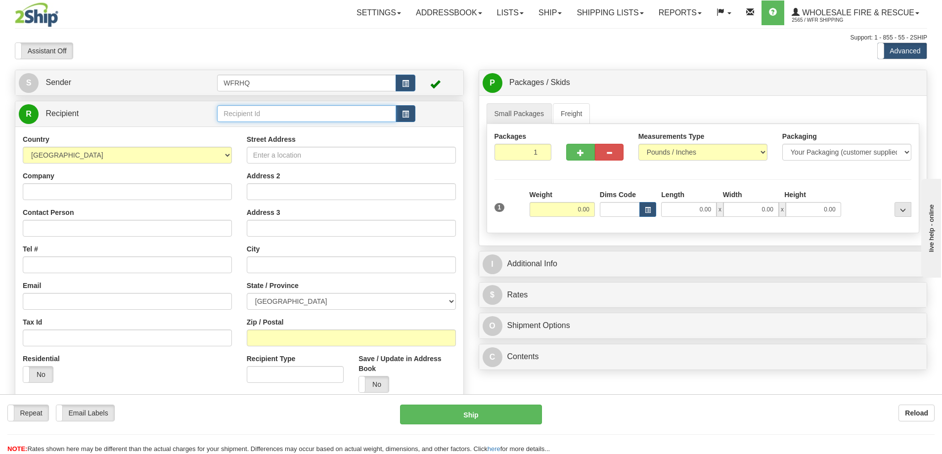
click at [297, 112] on input "text" at bounding box center [306, 113] width 179 height 17
click at [249, 114] on input "text" at bounding box center [306, 113] width 179 height 17
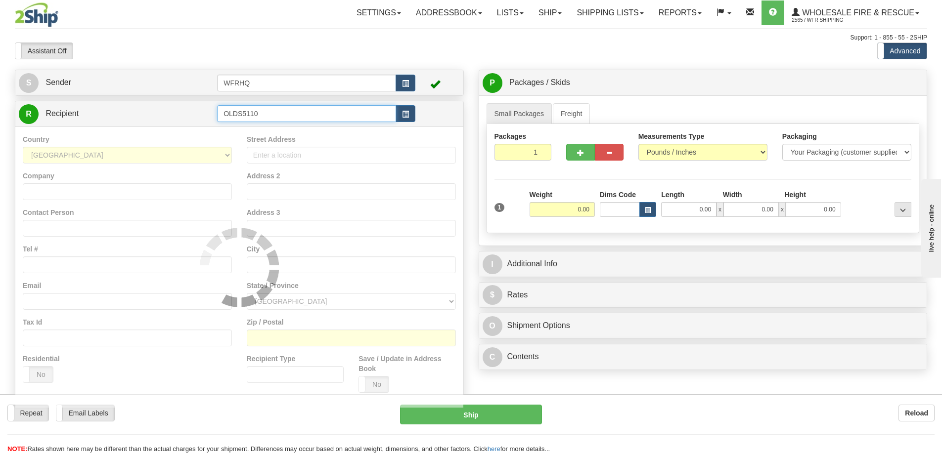
type input "OLDS5110"
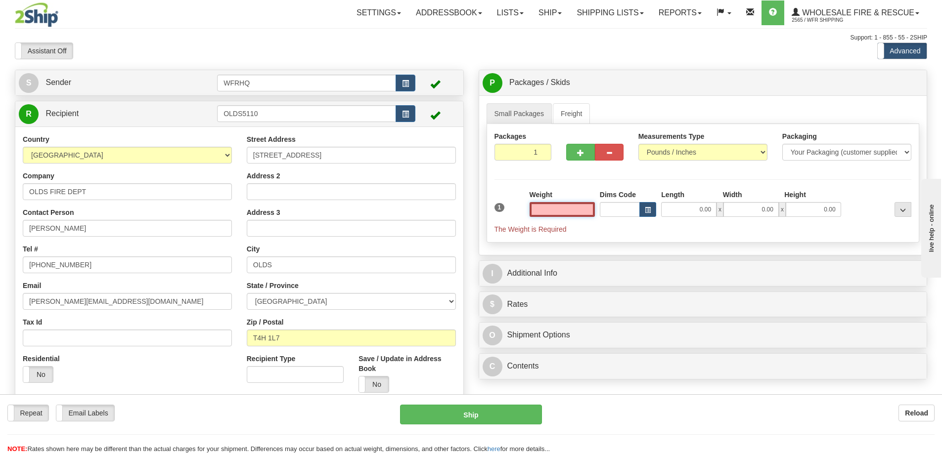
click at [559, 206] on input "text" at bounding box center [561, 209] width 65 height 15
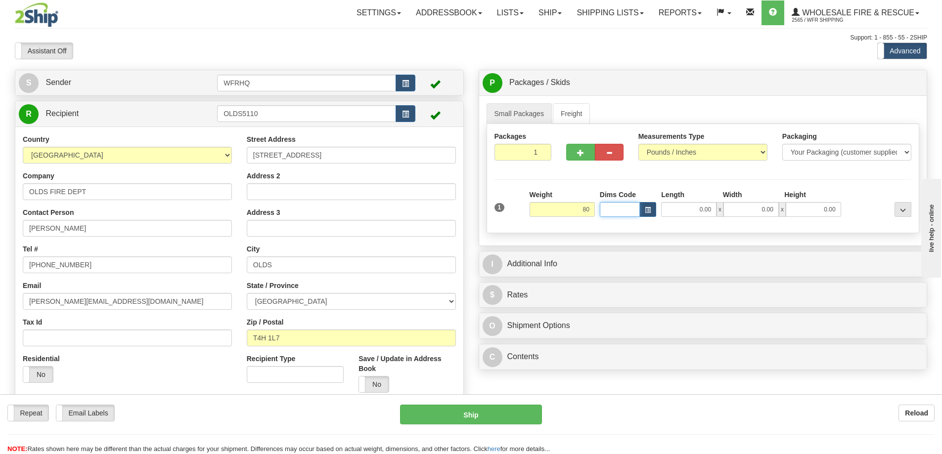
type input "80.00"
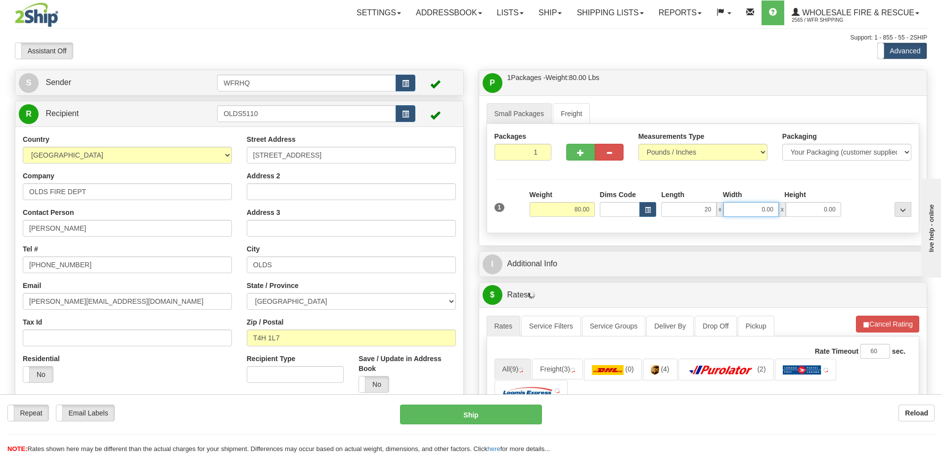
type input "20.00"
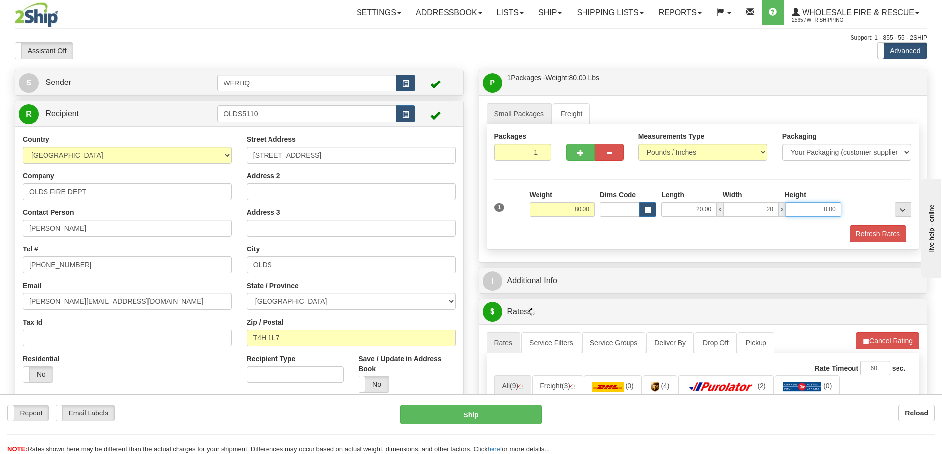
type input "20.00"
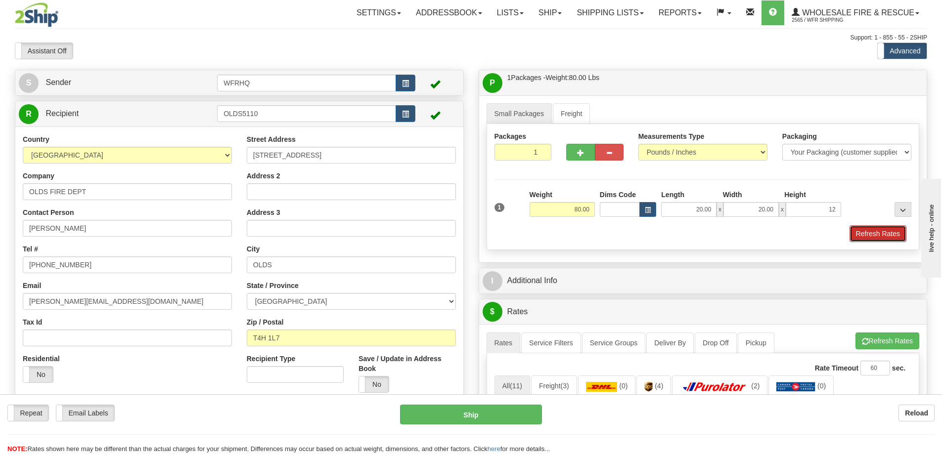
type input "12.00"
click at [888, 233] on button "Refresh Rates" at bounding box center [877, 233] width 57 height 17
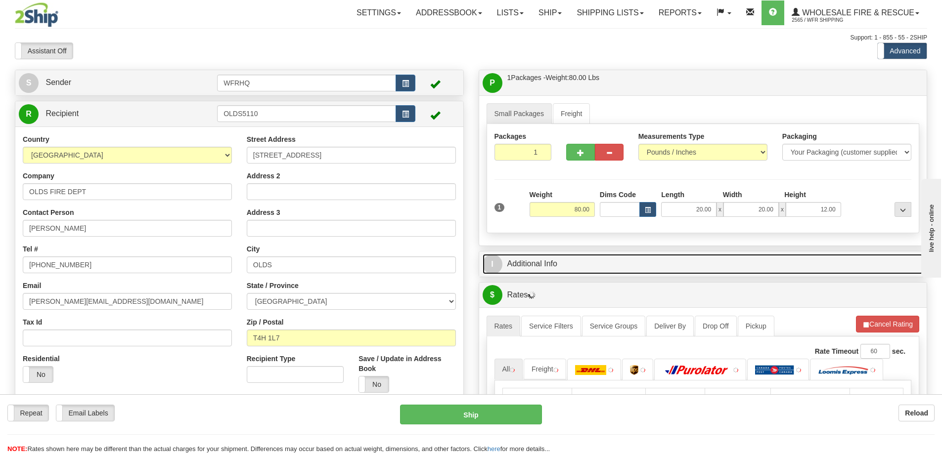
click at [780, 260] on link "I Additional Info" at bounding box center [702, 264] width 441 height 20
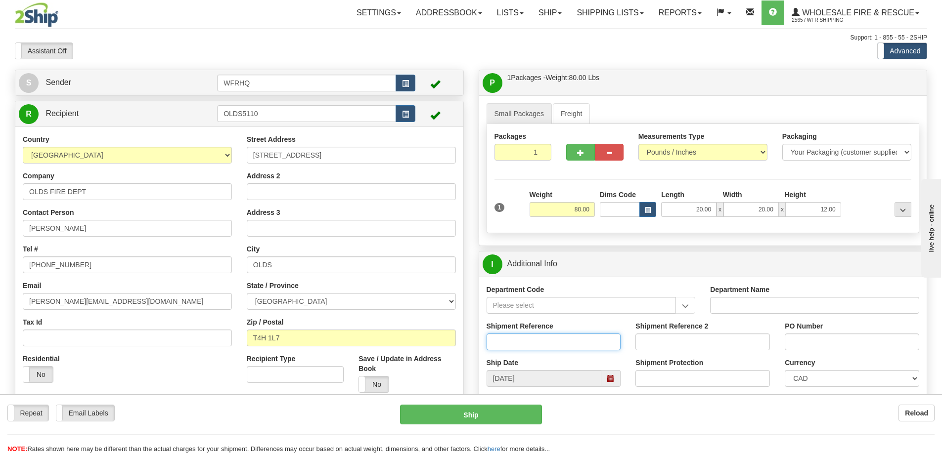
click at [527, 341] on input "Shipment Reference" at bounding box center [553, 342] width 134 height 17
type input "S46792-30934"
type input "Jason"
click at [648, 275] on div "I Additional Info" at bounding box center [703, 264] width 448 height 25
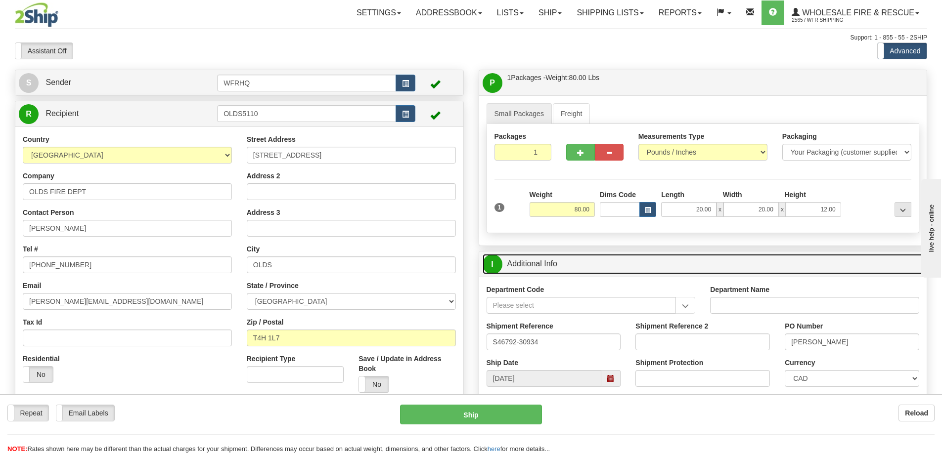
click at [651, 267] on link "I Additional Info" at bounding box center [702, 264] width 441 height 20
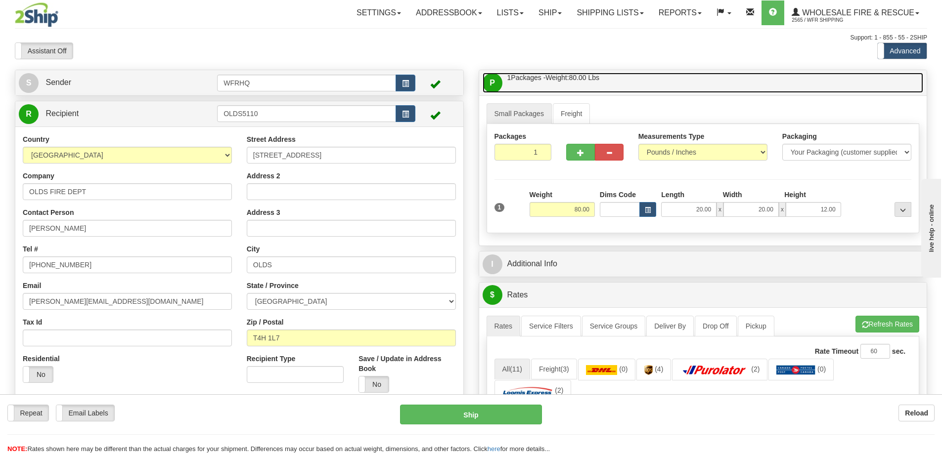
click at [663, 79] on link "P Packages / Skids 1 Packages - Weight: 80.00 Lbs 1 Skids - Weight: NaN Lbs" at bounding box center [702, 83] width 441 height 20
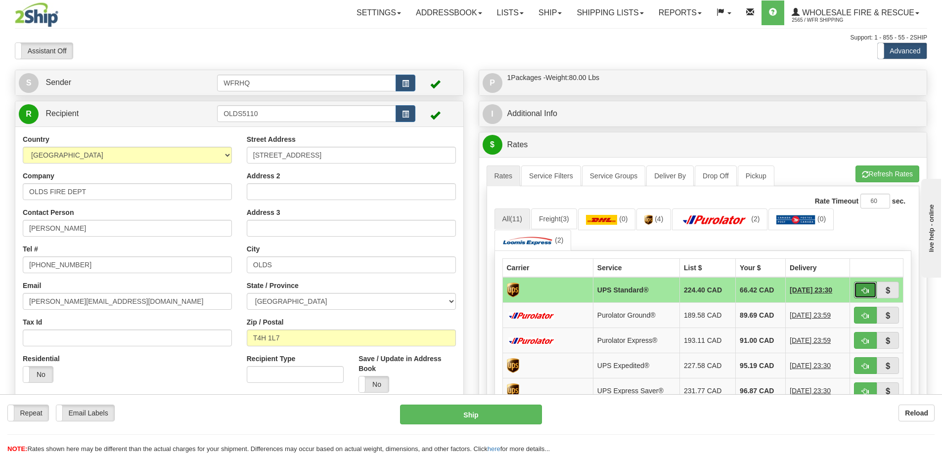
click at [863, 284] on button "button" at bounding box center [865, 290] width 23 height 17
type input "11"
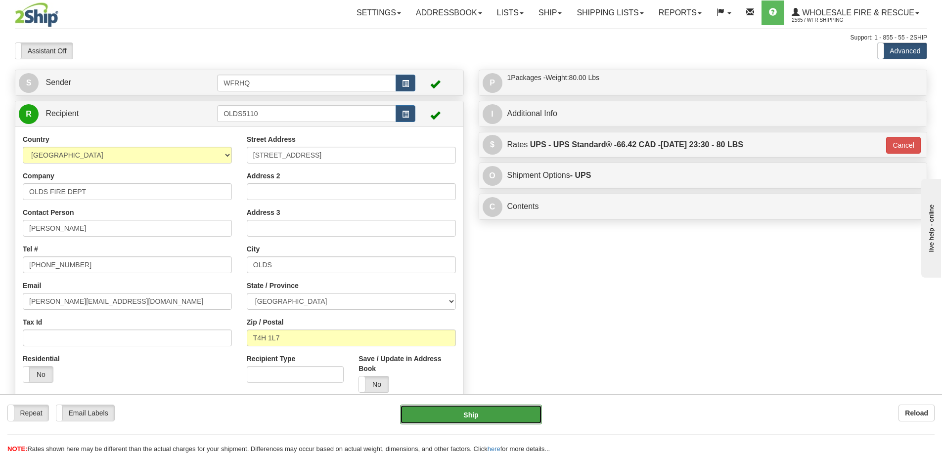
click at [504, 408] on button "Ship" at bounding box center [471, 415] width 142 height 20
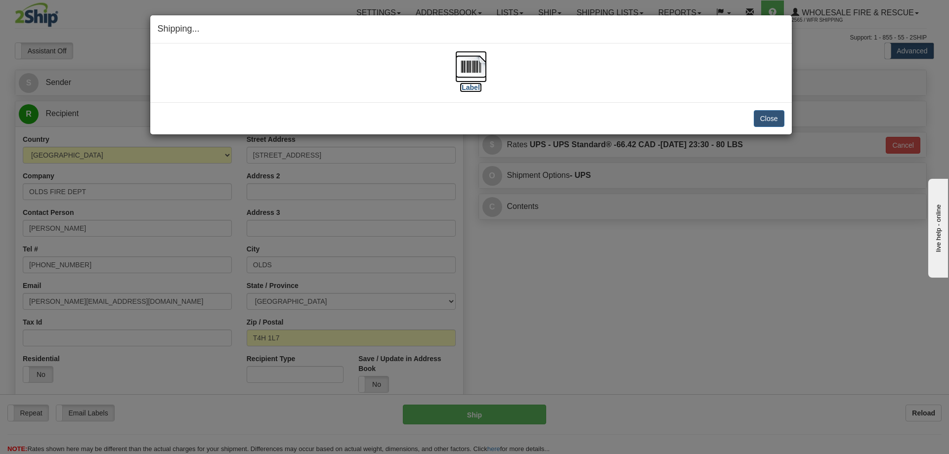
click at [478, 67] on img at bounding box center [471, 67] width 32 height 32
click at [758, 115] on button "Close" at bounding box center [769, 118] width 31 height 17
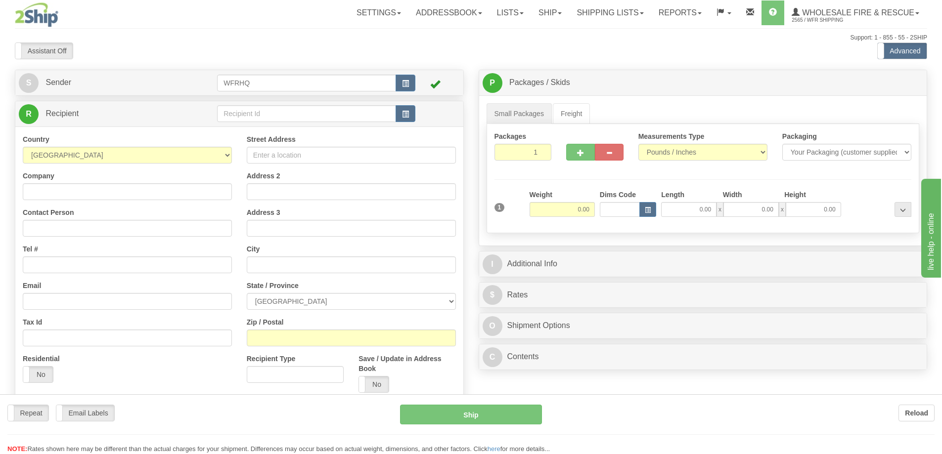
click at [253, 114] on div at bounding box center [471, 227] width 942 height 454
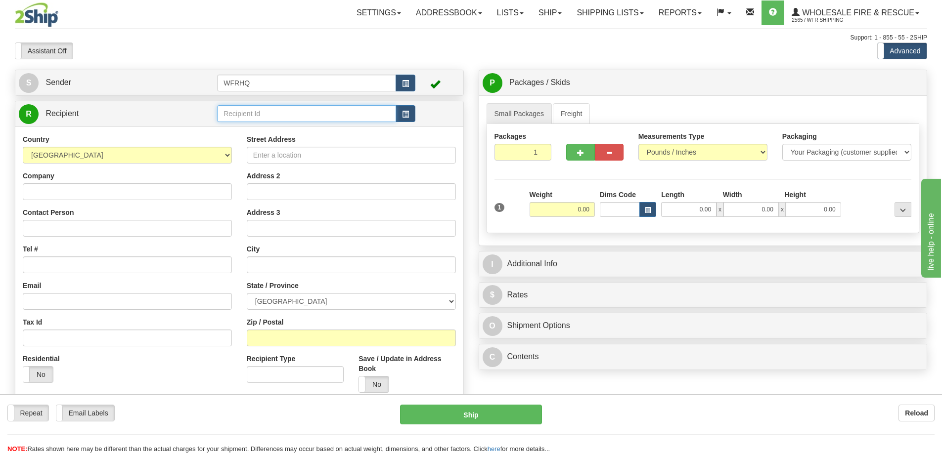
click at [253, 114] on input "text" at bounding box center [306, 113] width 179 height 17
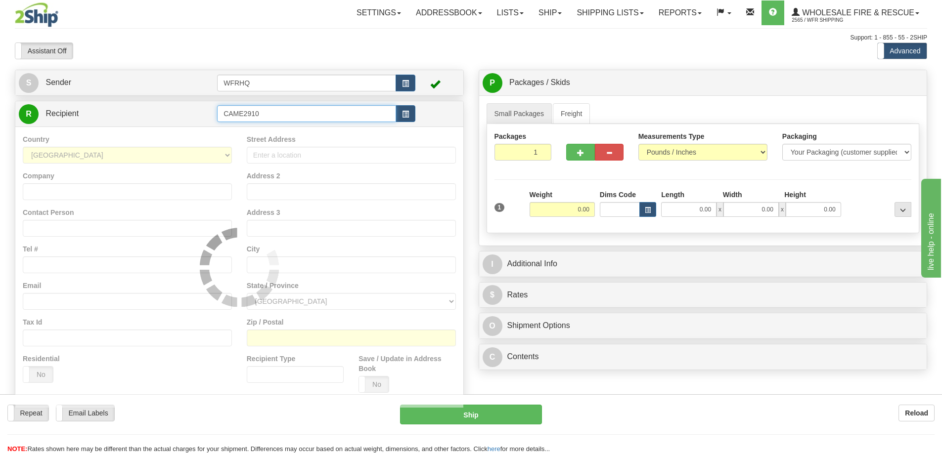
type input "CAME2910"
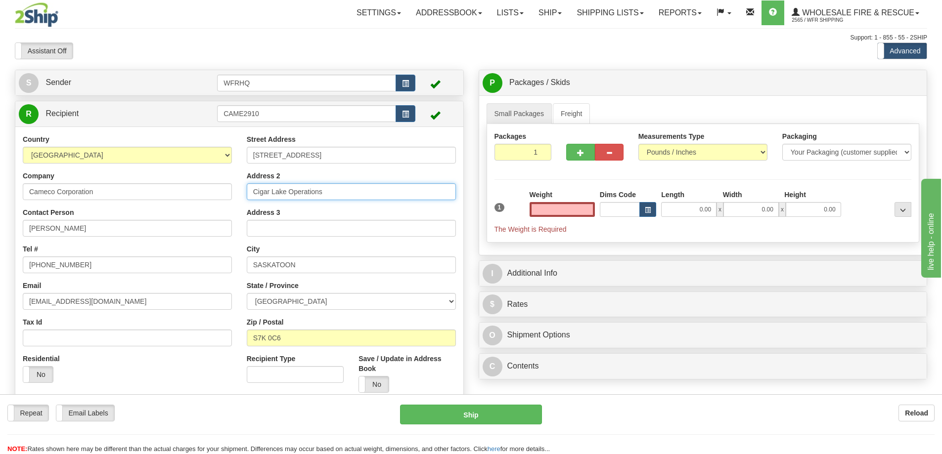
type input "0.00"
drag, startPoint x: 288, startPoint y: 192, endPoint x: 131, endPoint y: 192, distance: 156.7
click at [131, 192] on div "Country [GEOGRAPHIC_DATA] [GEOGRAPHIC_DATA] [GEOGRAPHIC_DATA] [GEOGRAPHIC_DATA]…" at bounding box center [239, 267] width 448 height 266
type input "[PERSON_NAME] River Operations"
click at [561, 206] on input "0.00" at bounding box center [561, 209] width 65 height 15
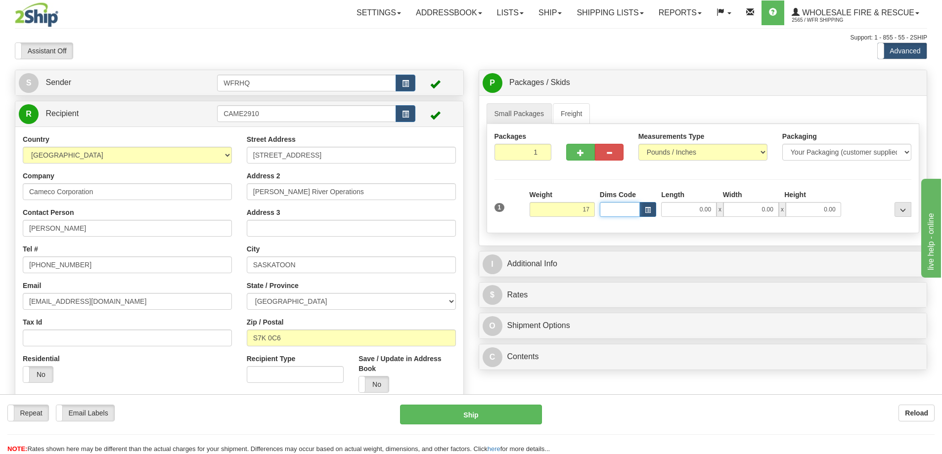
type input "17.00"
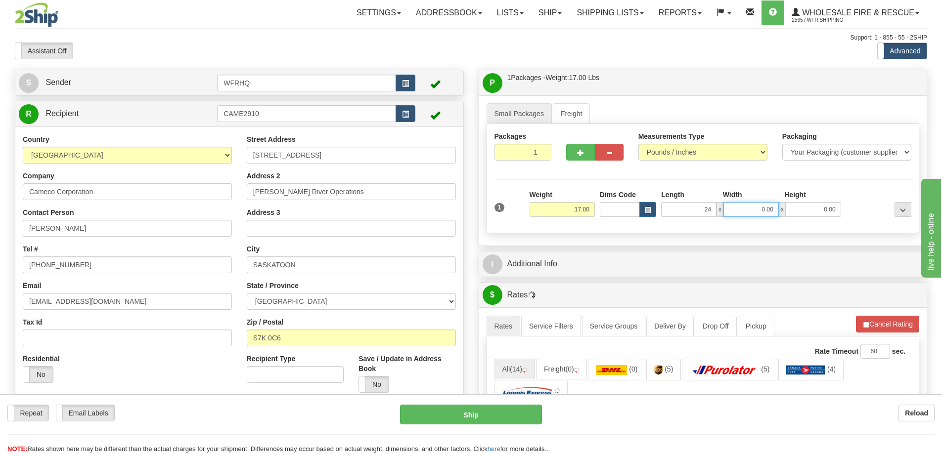
type input "24.00"
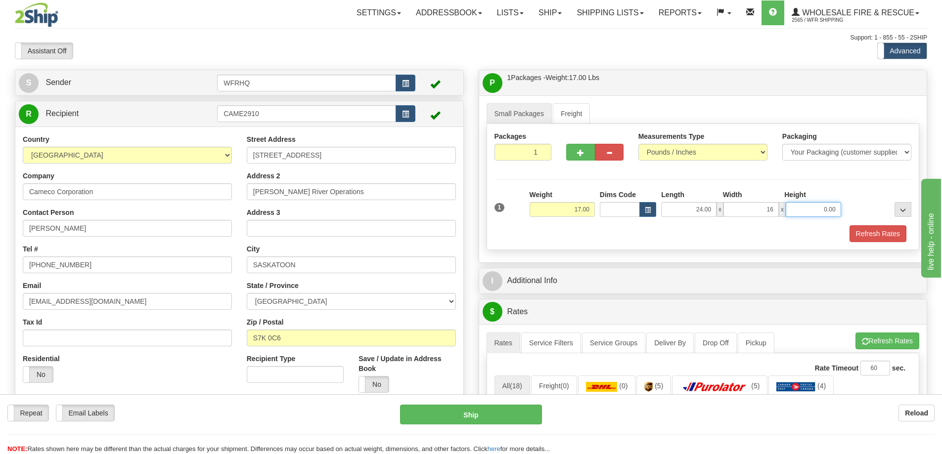
type input "16.00"
type input "12.00"
drag, startPoint x: 889, startPoint y: 236, endPoint x: 869, endPoint y: 241, distance: 20.7
click at [889, 236] on button "Refresh Rates" at bounding box center [877, 233] width 57 height 17
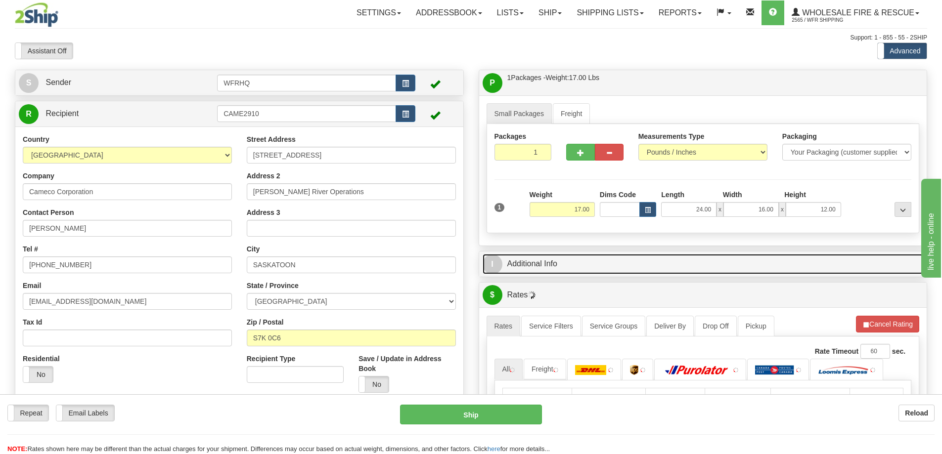
click at [689, 259] on link "I Additional Info" at bounding box center [702, 264] width 441 height 20
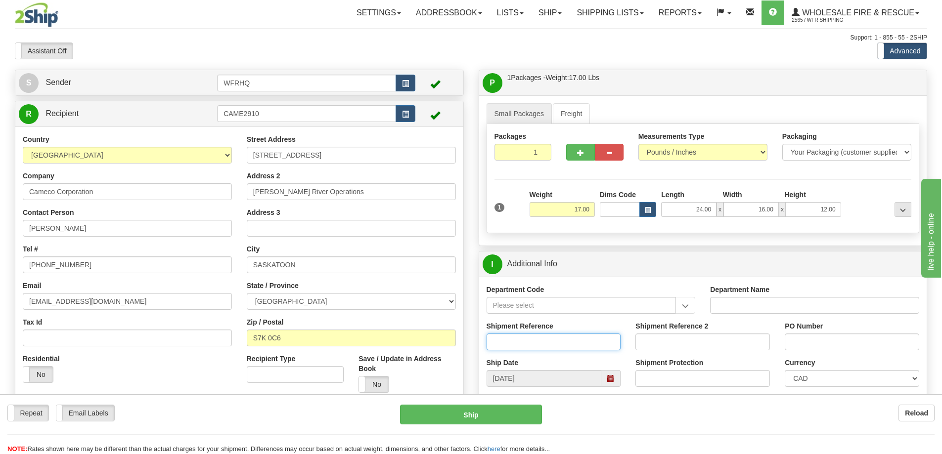
click at [543, 344] on input "Shipment Reference" at bounding box center [553, 342] width 134 height 17
type input "S46763-30915"
type input "4500907674"
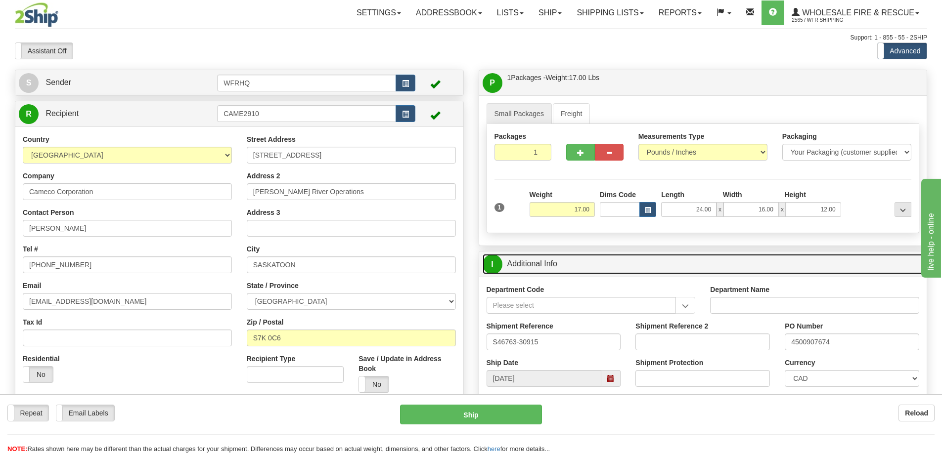
click at [609, 270] on link "I Additional Info" at bounding box center [702, 264] width 441 height 20
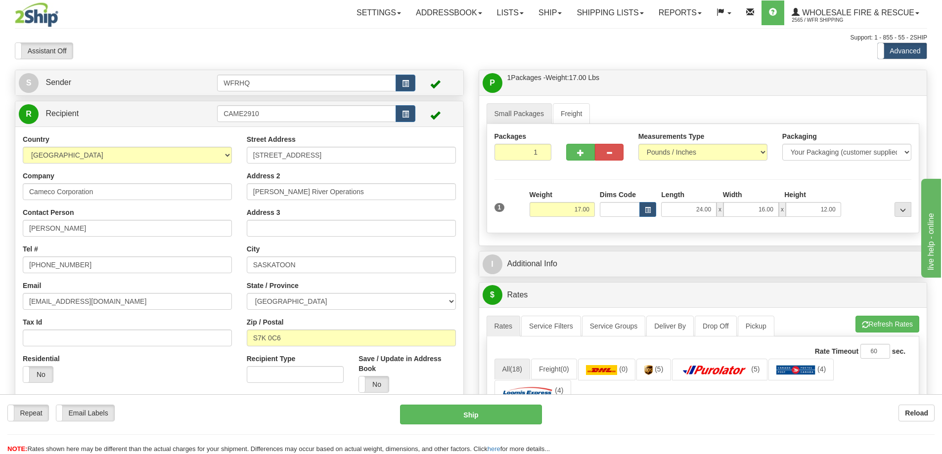
click at [635, 72] on div "P Packages / Skids 1 Packages - Weight: 17.00 Lbs 1 Skids - Weight: NaN Lbs Shi…" at bounding box center [703, 82] width 448 height 25
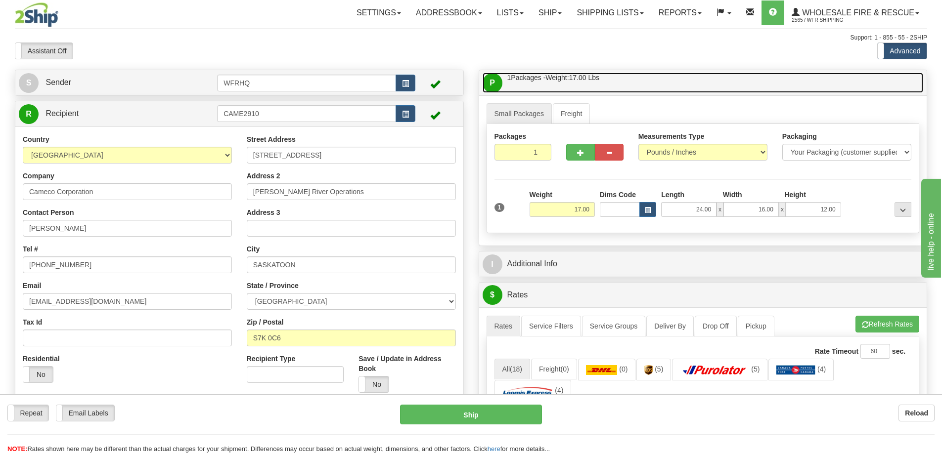
click at [633, 77] on link "P Packages / Skids 1 Packages - Weight: 17.00 Lbs 1 Skids - Weight: NaN Lbs" at bounding box center [702, 83] width 441 height 20
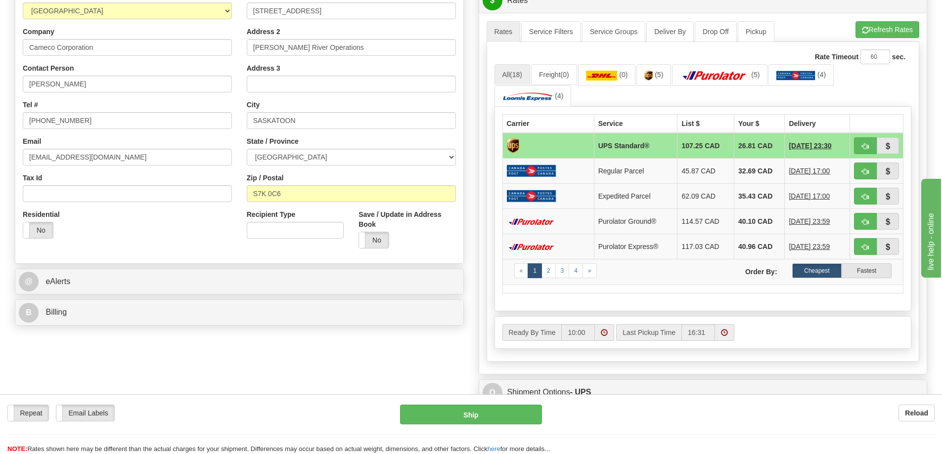
scroll to position [148, 0]
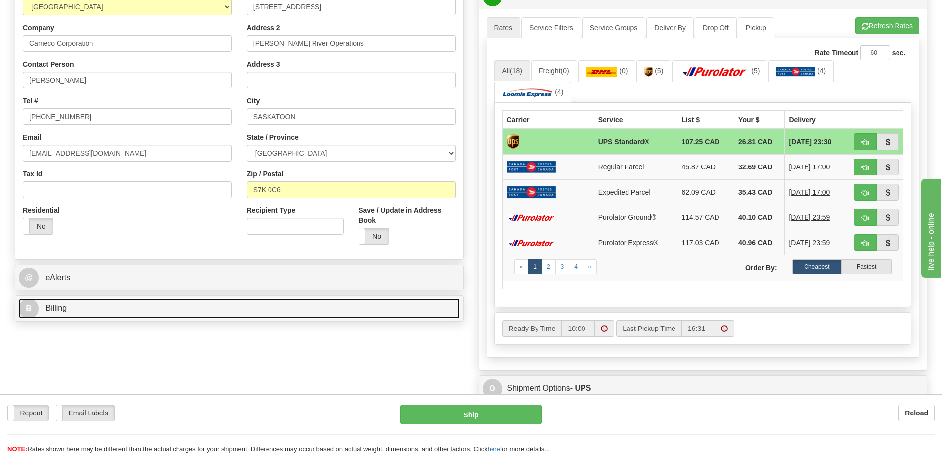
click at [130, 315] on link "B Billing" at bounding box center [239, 309] width 441 height 20
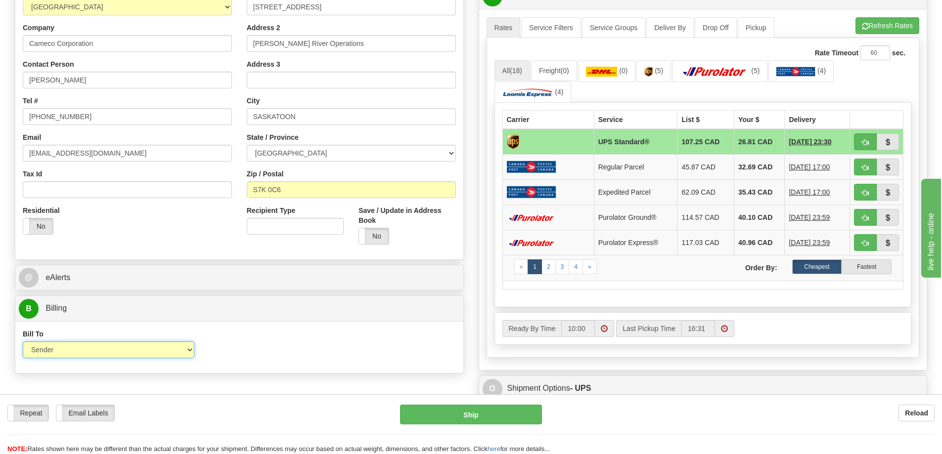
click at [78, 349] on select "Sender Recipient Third Party Collect" at bounding box center [109, 350] width 172 height 17
select select "2"
click at [23, 342] on select "Sender Recipient Third Party Collect" at bounding box center [109, 350] width 172 height 17
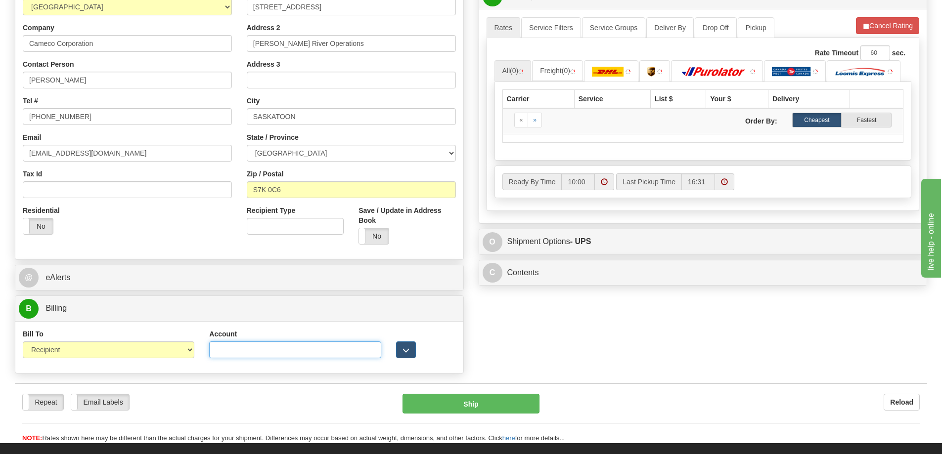
click at [254, 344] on input "Account" at bounding box center [295, 350] width 172 height 17
paste input "2158630"
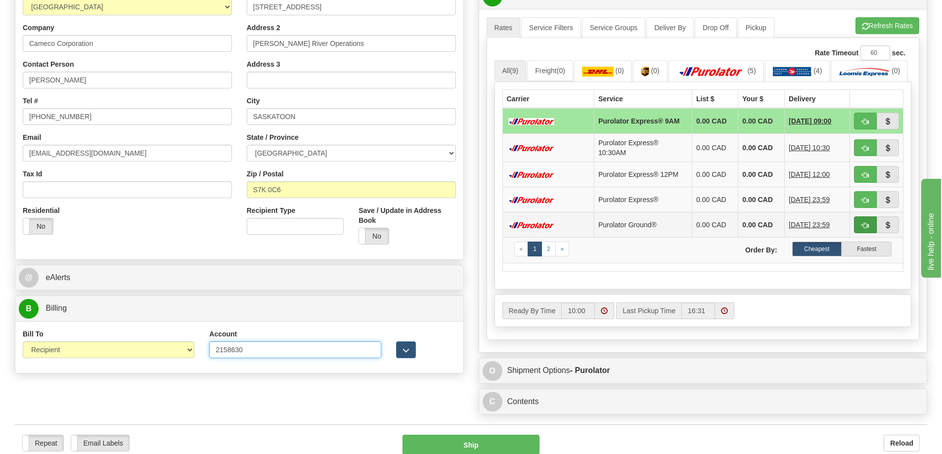
type input "2158630"
click at [864, 229] on span "button" at bounding box center [864, 225] width 7 height 6
type input "260"
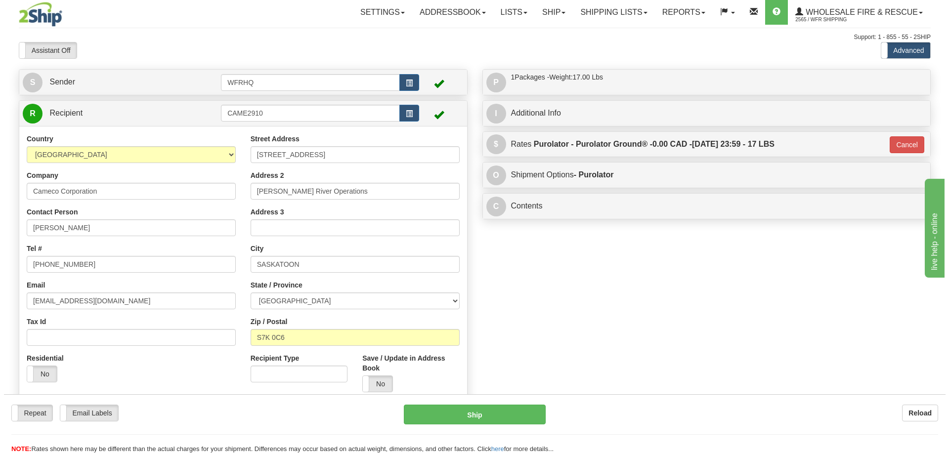
scroll to position [0, 0]
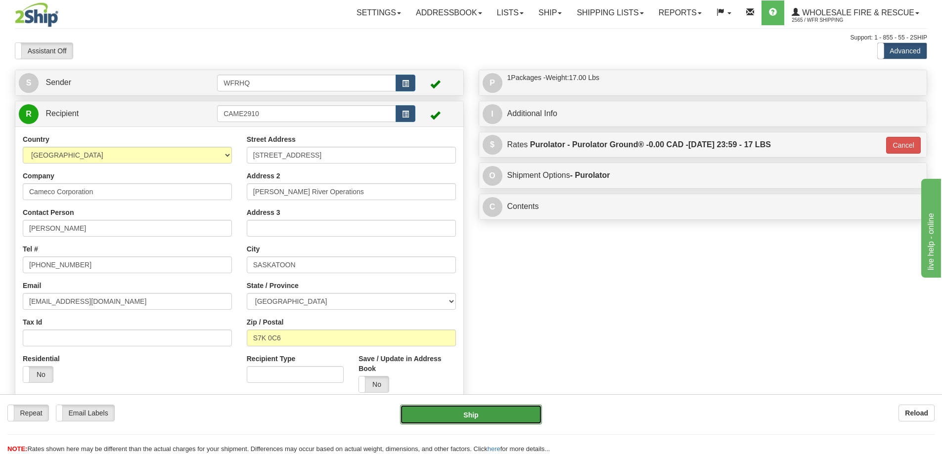
click at [492, 417] on button "Ship" at bounding box center [471, 415] width 142 height 20
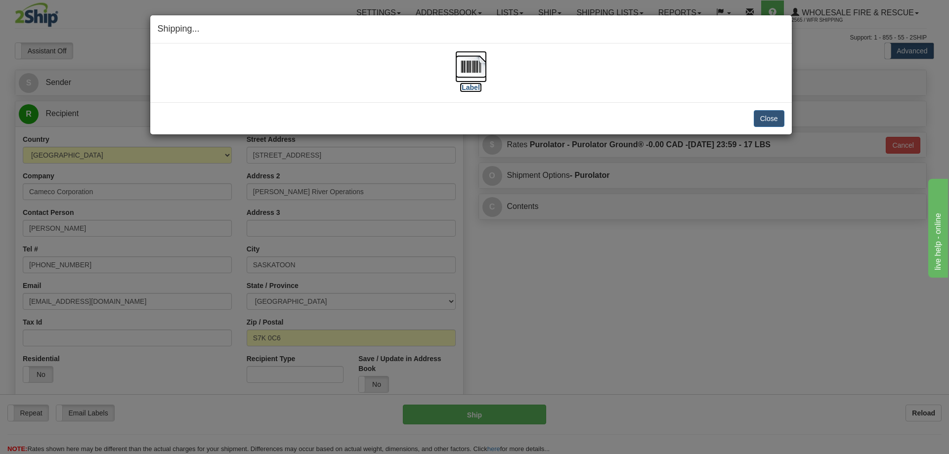
click at [478, 73] on img at bounding box center [471, 67] width 32 height 32
click at [776, 113] on button "Close" at bounding box center [769, 118] width 31 height 17
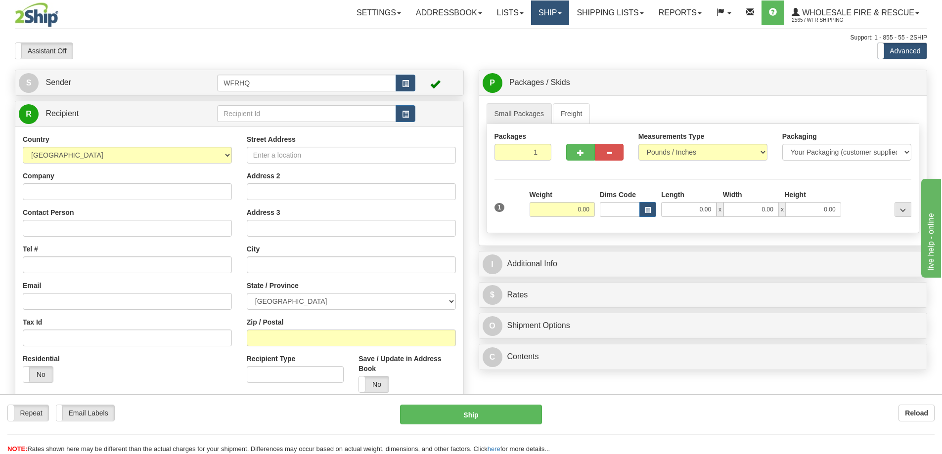
click at [546, 15] on link "Ship" at bounding box center [550, 12] width 38 height 25
click at [601, 17] on link "Shipping lists" at bounding box center [610, 12] width 82 height 25
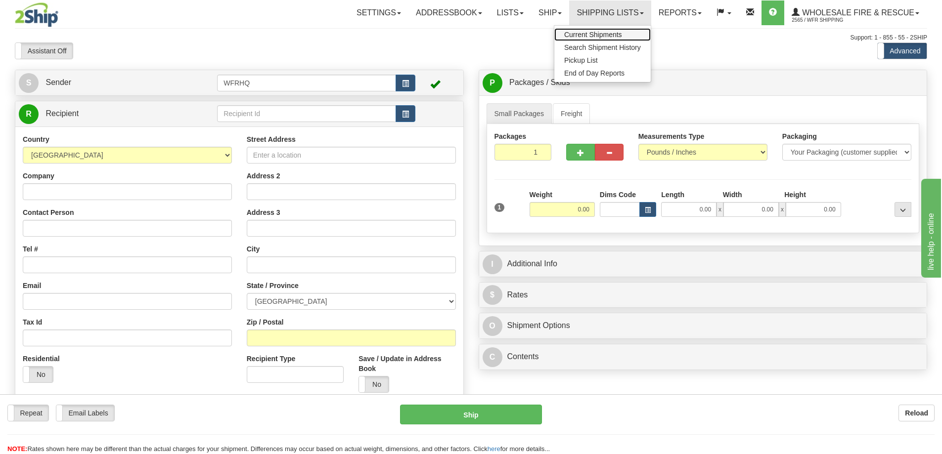
click at [593, 37] on span "Current Shipments" at bounding box center [593, 35] width 58 height 8
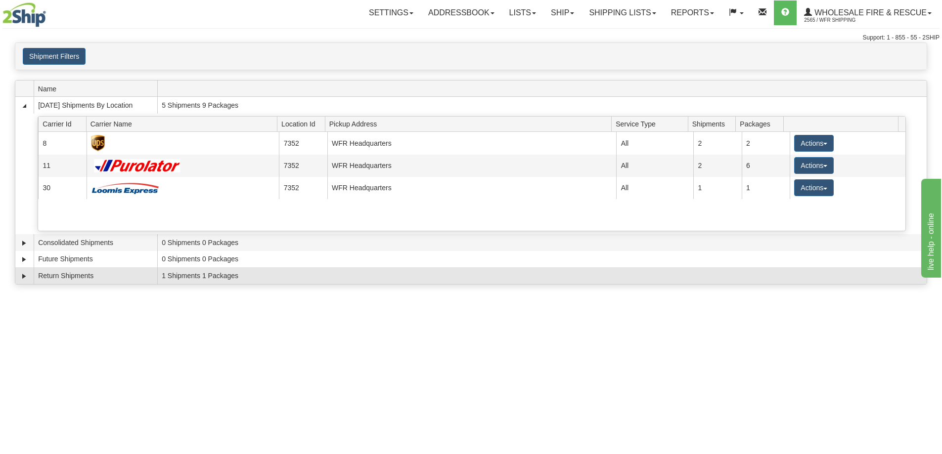
click at [114, 276] on td "Return Shipments" at bounding box center [96, 275] width 124 height 17
click at [21, 274] on link "Expand" at bounding box center [24, 276] width 10 height 10
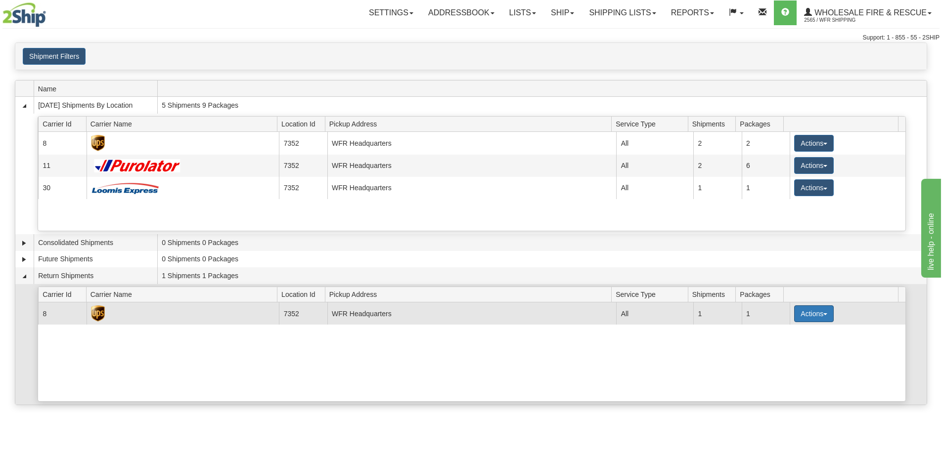
click at [812, 315] on button "Actions" at bounding box center [814, 313] width 40 height 17
click at [781, 335] on span "Details" at bounding box center [777, 332] width 27 height 7
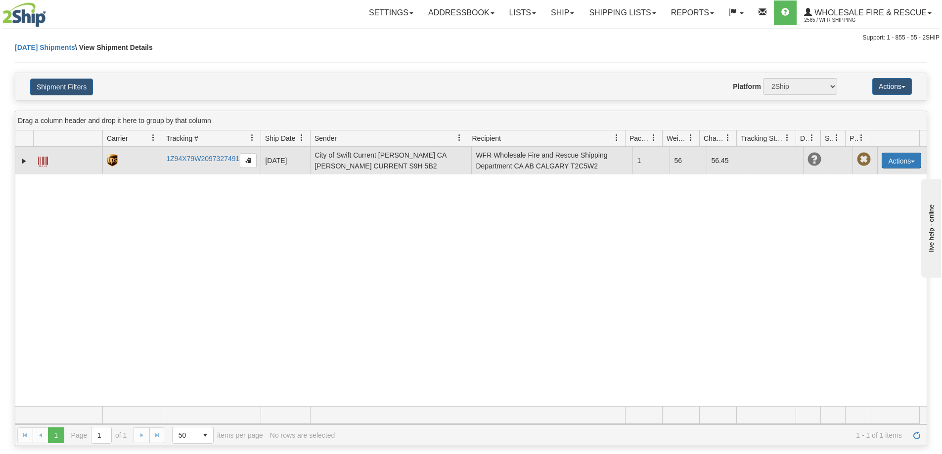
click at [902, 164] on button "Actions" at bounding box center [901, 161] width 40 height 16
click at [867, 216] on link "Delete" at bounding box center [880, 217] width 79 height 13
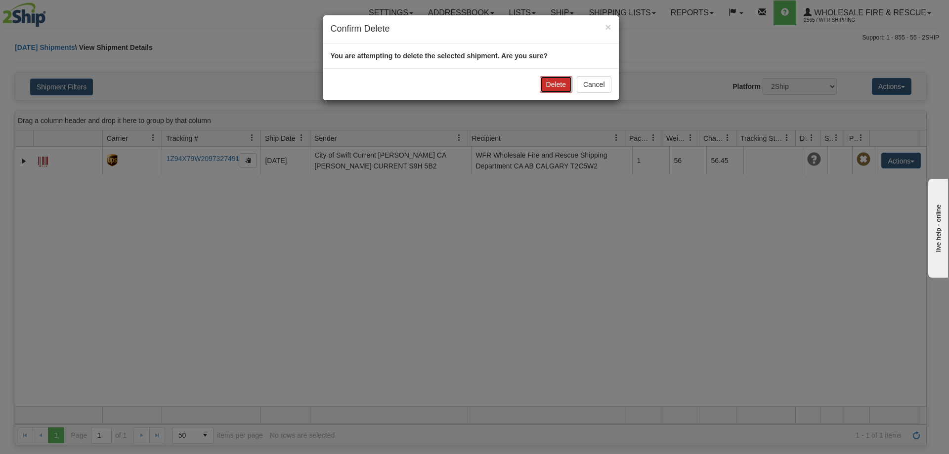
click at [561, 79] on button "Delete" at bounding box center [556, 84] width 33 height 17
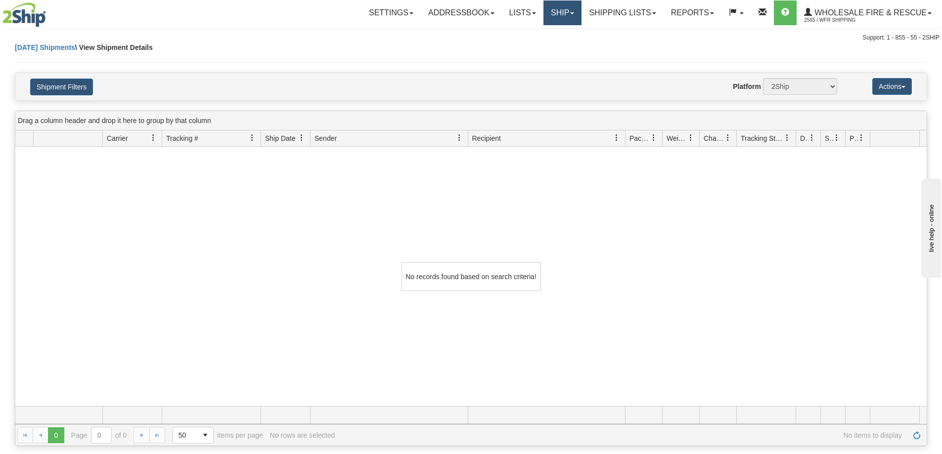
click at [549, 16] on link "Ship" at bounding box center [562, 12] width 38 height 25
click at [541, 33] on span "Ship Screen" at bounding box center [532, 35] width 38 height 8
